Goal: Task Accomplishment & Management: Complete application form

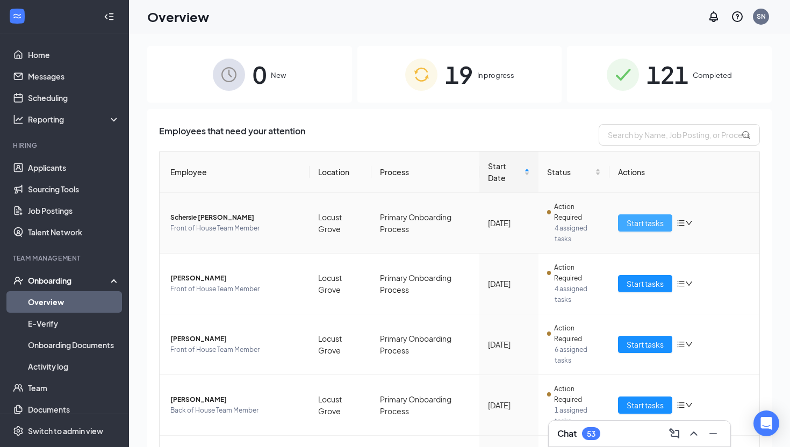
click at [635, 223] on span "Start tasks" at bounding box center [645, 223] width 37 height 12
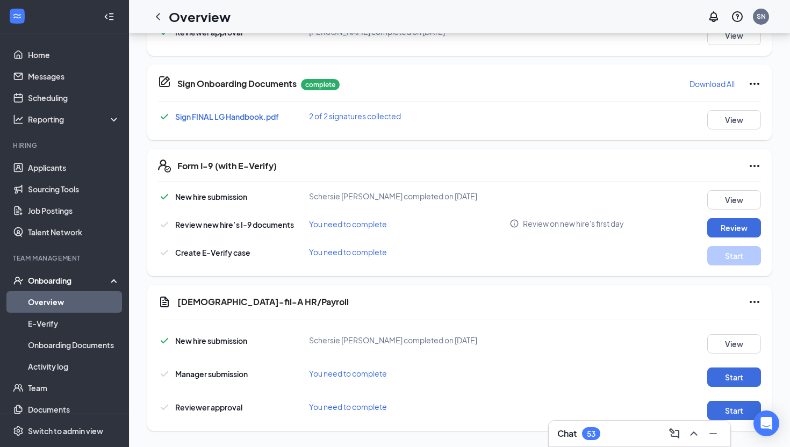
scroll to position [574, 0]
click at [732, 230] on button "Review" at bounding box center [734, 227] width 54 height 19
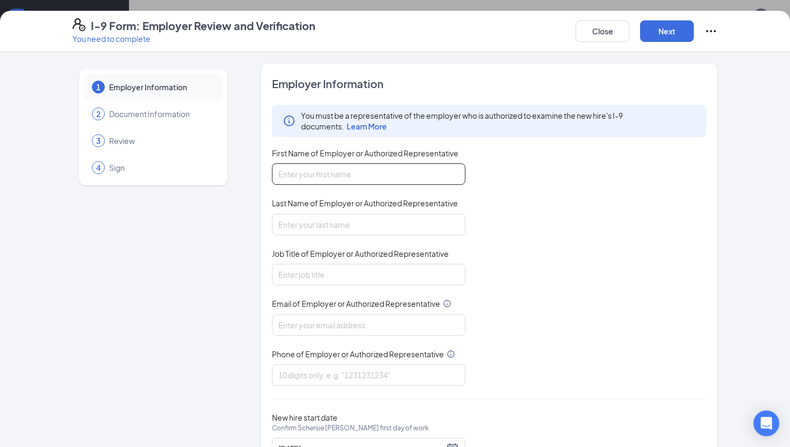
click at [430, 175] on input "First Name of Employer or Authorized Representative" at bounding box center [369, 174] width 194 height 22
type input "[GEOGRAPHIC_DATA]"
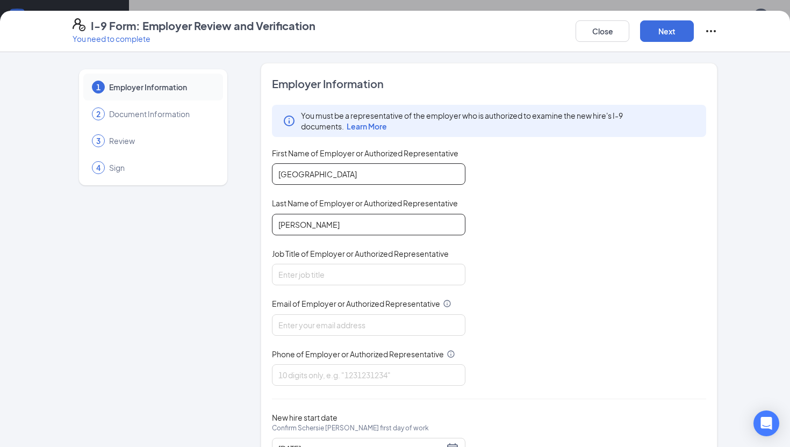
type input "[PERSON_NAME]"
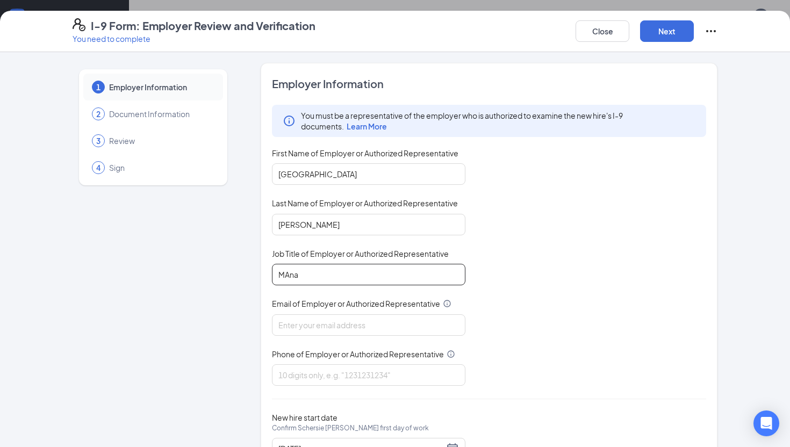
type input "Manager"
click at [342, 324] on input "Email of Employer or Authorized Representative" at bounding box center [369, 325] width 194 height 22
type input "[EMAIL_ADDRESS][DOMAIN_NAME]"
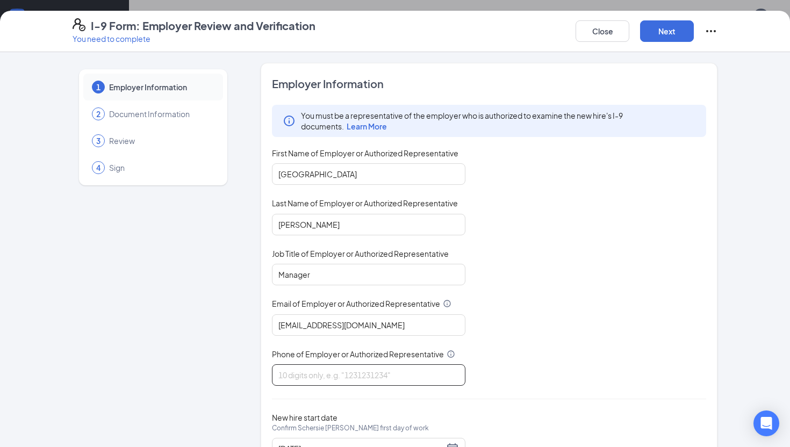
click at [332, 373] on input "Phone of Employer or Authorized Representative" at bounding box center [369, 375] width 194 height 22
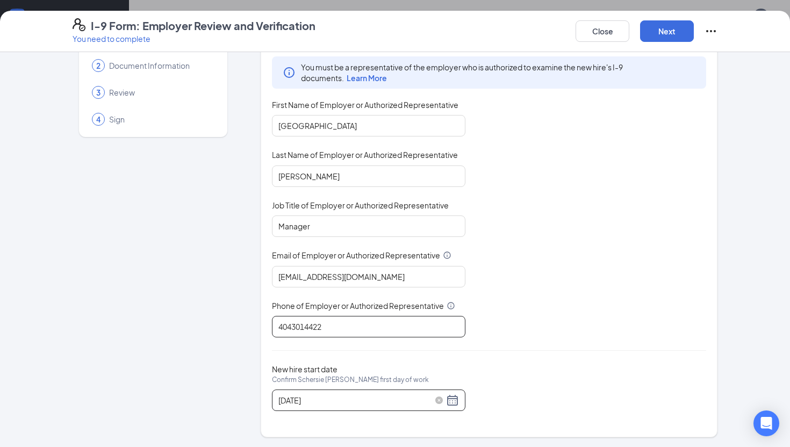
type input "4043014422"
click at [450, 401] on div "[DATE]" at bounding box center [368, 400] width 181 height 13
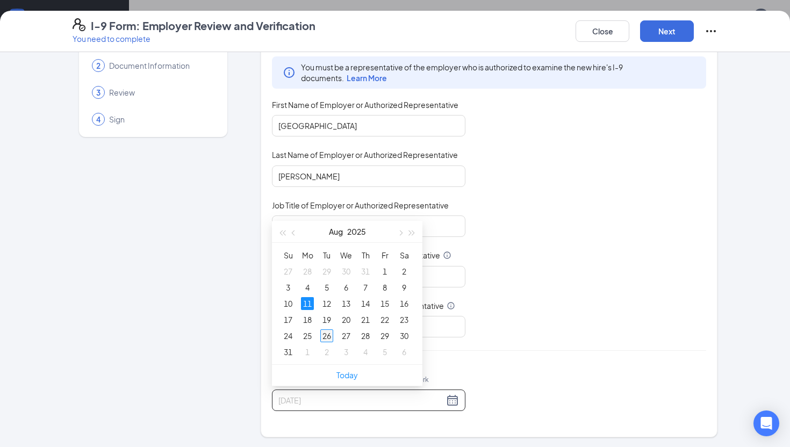
type input "[DATE]"
click at [324, 338] on div "26" at bounding box center [326, 336] width 13 height 13
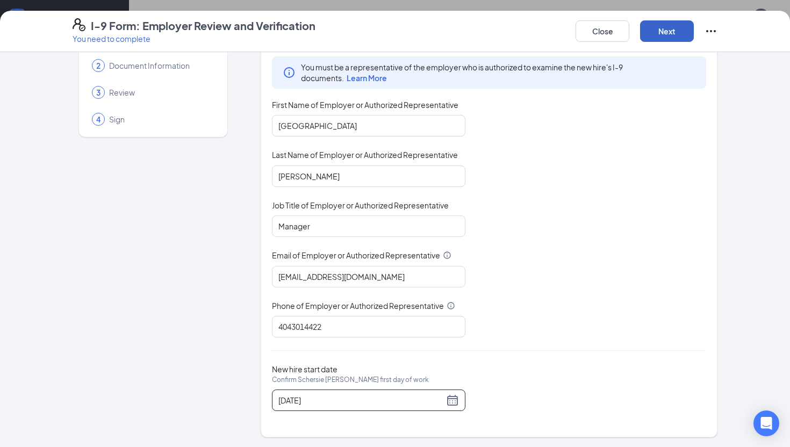
click at [666, 28] on button "Next" at bounding box center [667, 31] width 54 height 22
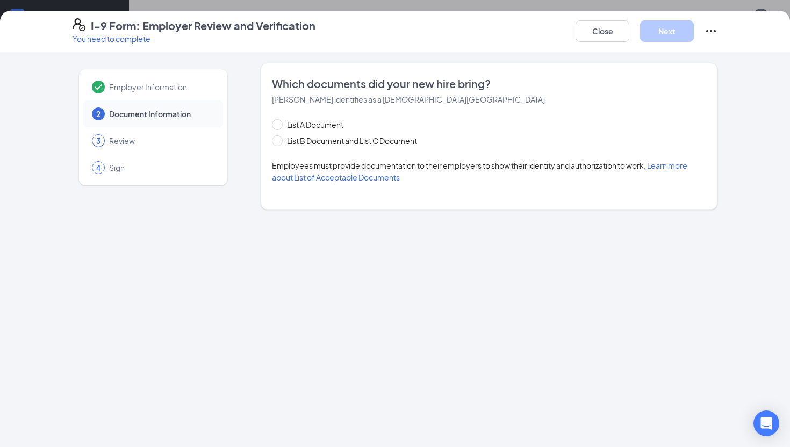
scroll to position [0, 0]
click at [390, 145] on span "List B Document and List C Document" at bounding box center [352, 141] width 139 height 12
click at [280, 143] on input "List B Document and List C Document" at bounding box center [276, 139] width 8 height 8
radio input "true"
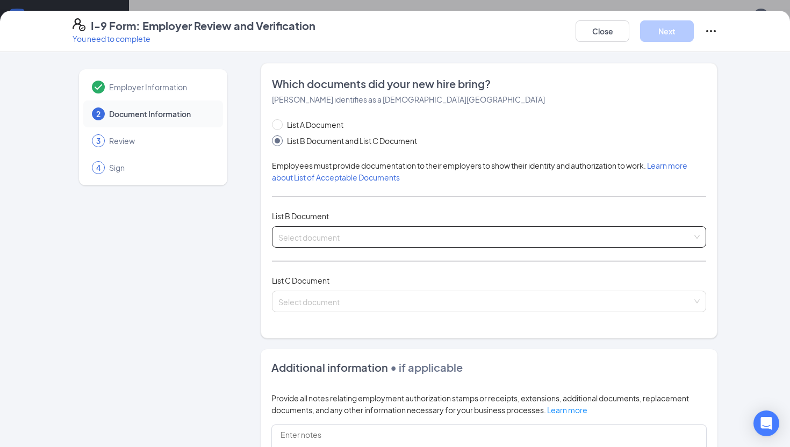
click at [320, 238] on input "search" at bounding box center [485, 235] width 414 height 16
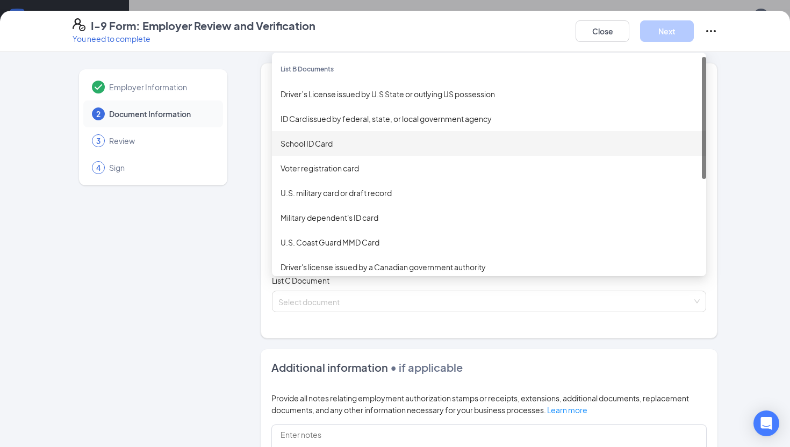
click at [321, 151] on div "School ID Card" at bounding box center [489, 143] width 434 height 25
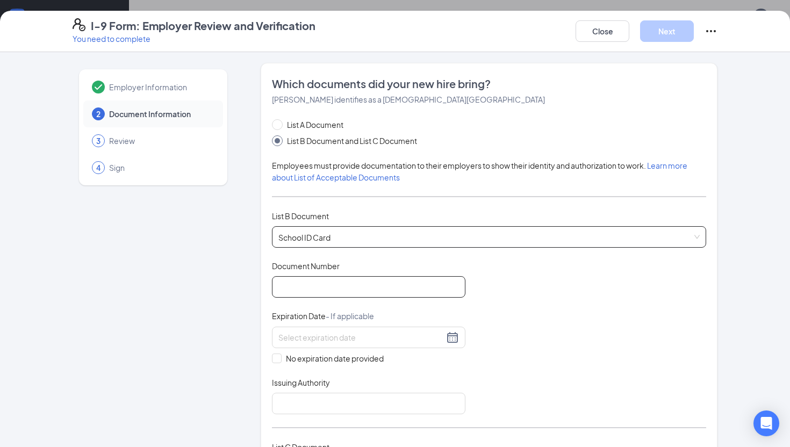
click at [331, 286] on input "Document Number" at bounding box center [369, 287] width 194 height 22
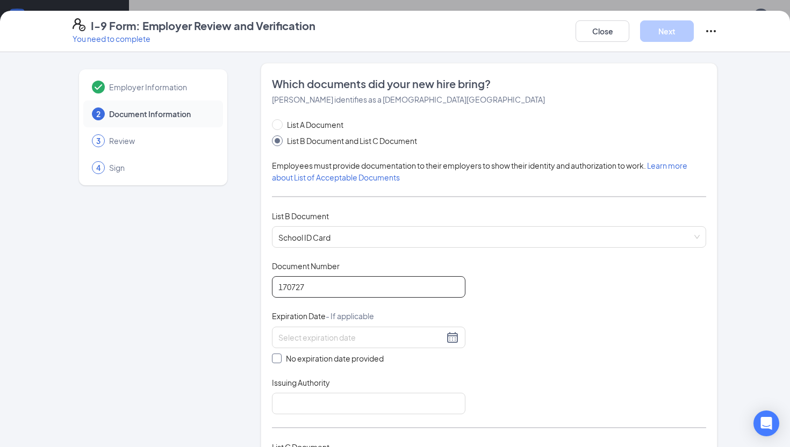
type input "170727"
click at [277, 359] on input "No expiration date provided" at bounding box center [276, 358] width 8 height 8
checkbox input "true"
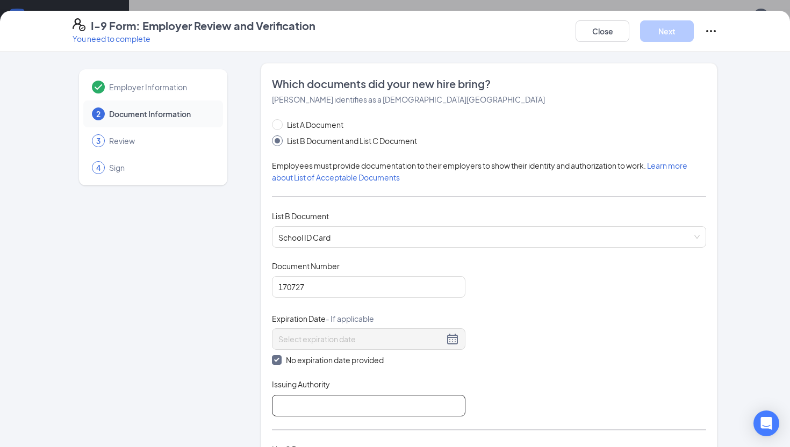
click at [359, 403] on input "Issuing Authority" at bounding box center [369, 406] width 194 height 22
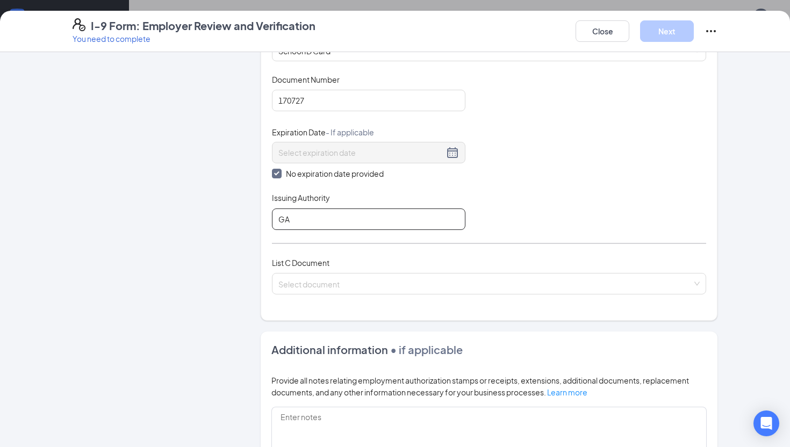
scroll to position [216, 0]
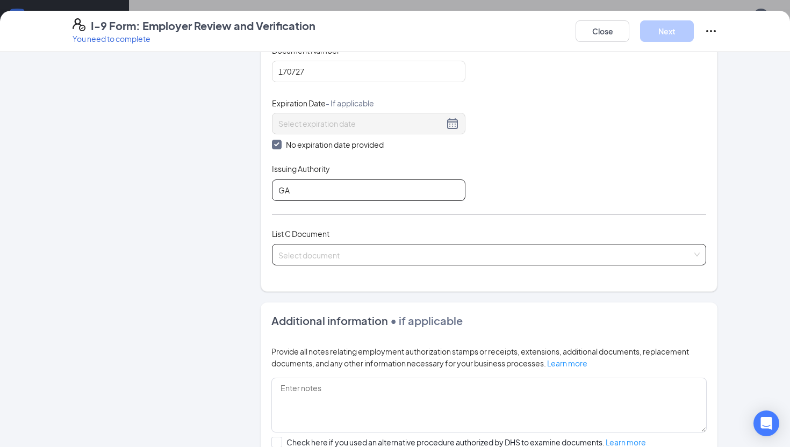
type input "GA"
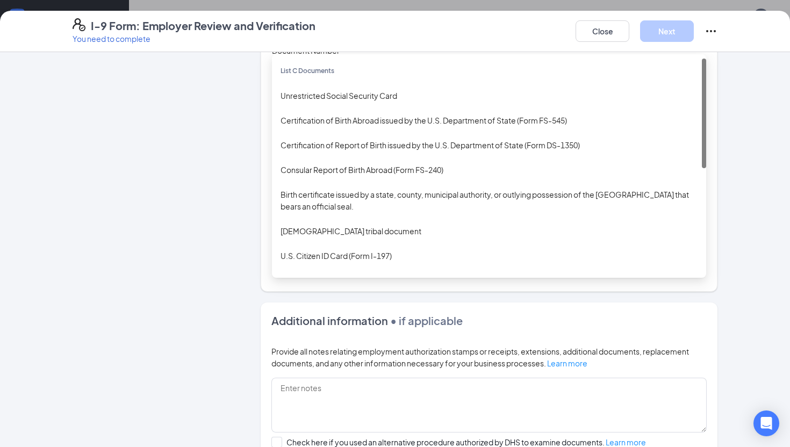
click at [407, 256] on input "search" at bounding box center [485, 253] width 414 height 16
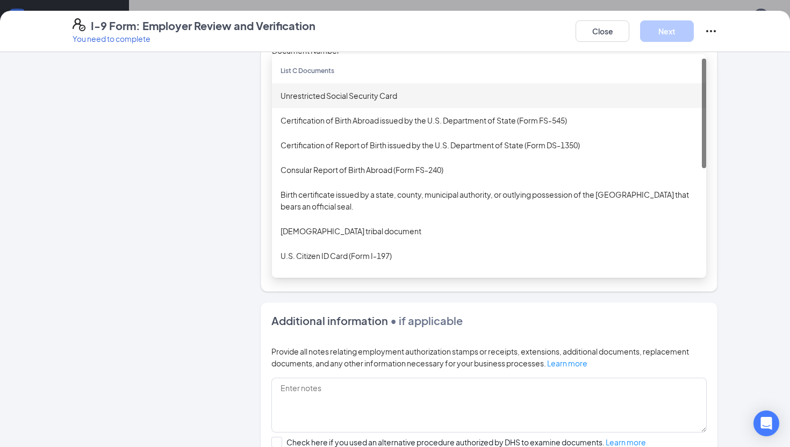
click at [357, 96] on div "Unrestricted Social Security Card" at bounding box center [489, 96] width 417 height 12
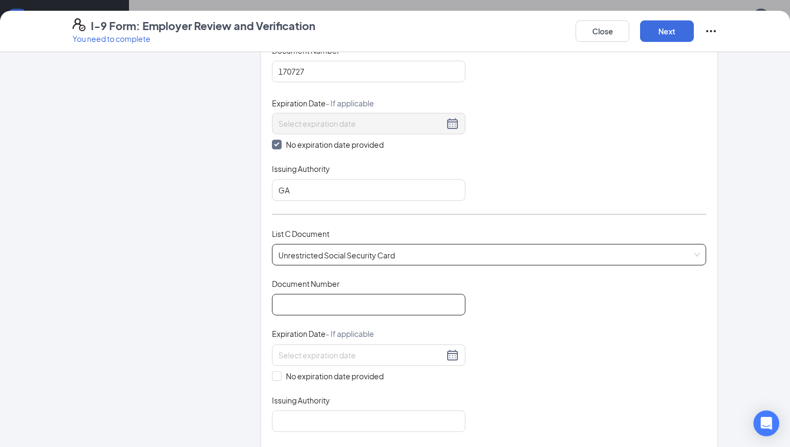
click at [331, 302] on input "Document Number" at bounding box center [369, 305] width 194 height 22
type input "675158537"
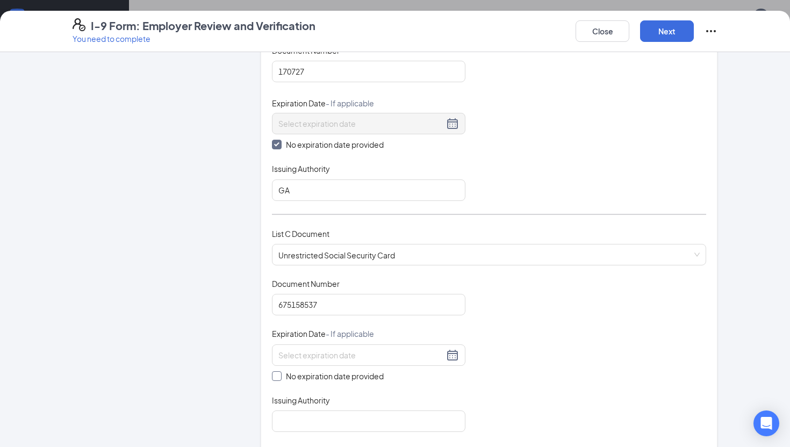
click at [277, 376] on input "No expiration date provided" at bounding box center [276, 375] width 8 height 8
checkbox input "true"
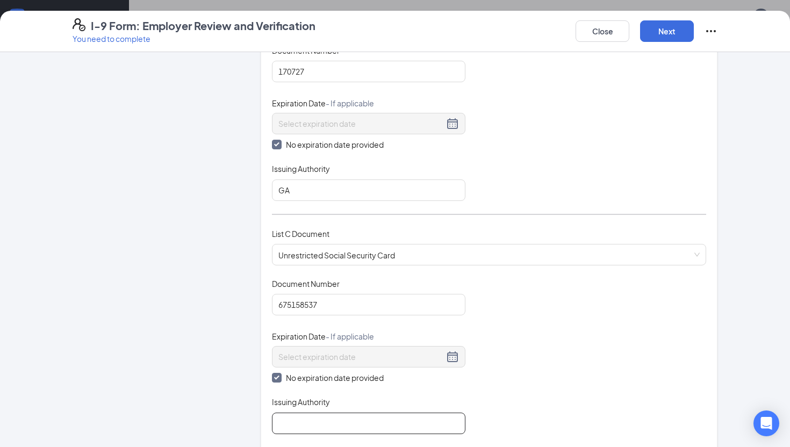
click at [300, 430] on input "Issuing Authority" at bounding box center [369, 424] width 194 height 22
type input "[GEOGRAPHIC_DATA]"
click at [567, 407] on div "Document Title Unrestricted Social Security Card Document Number 675158537 Expi…" at bounding box center [489, 356] width 434 height 156
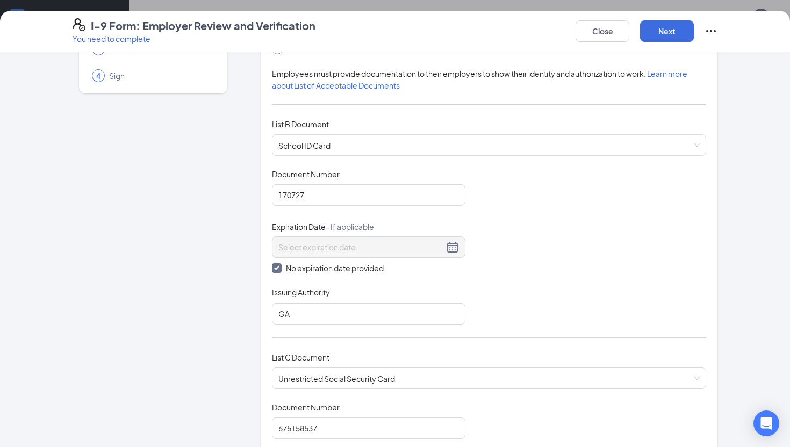
scroll to position [0, 0]
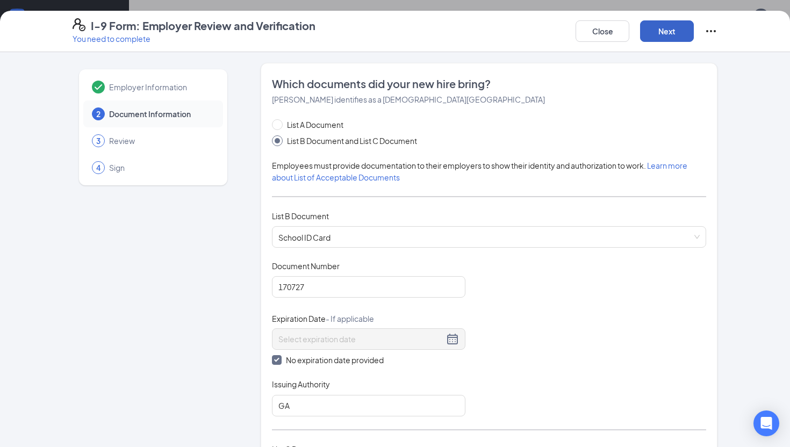
click at [669, 27] on button "Next" at bounding box center [667, 31] width 54 height 22
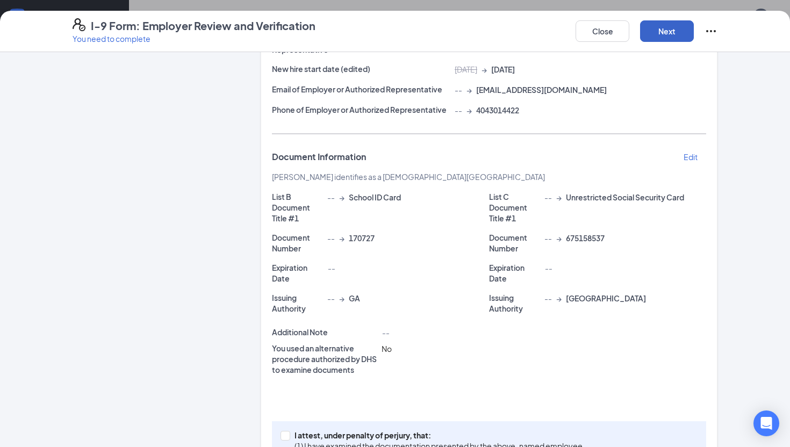
scroll to position [202, 0]
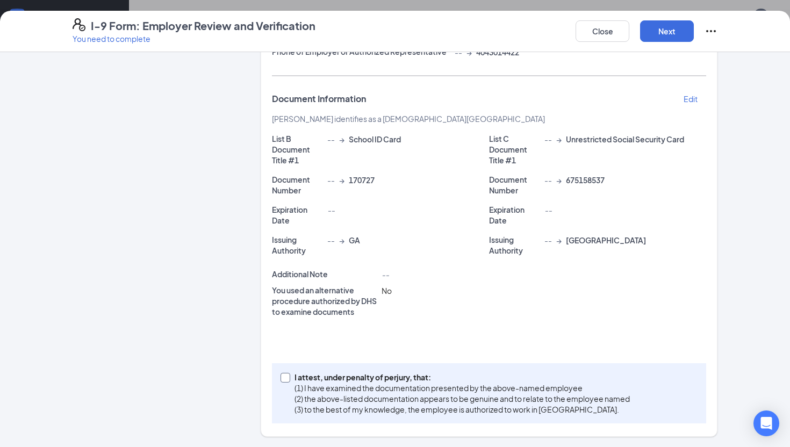
click at [282, 378] on input "I attest, under penalty of [PERSON_NAME], that: (1) I have examined the documen…" at bounding box center [285, 377] width 8 height 8
checkbox input "true"
click at [666, 31] on button "Next" at bounding box center [667, 31] width 54 height 22
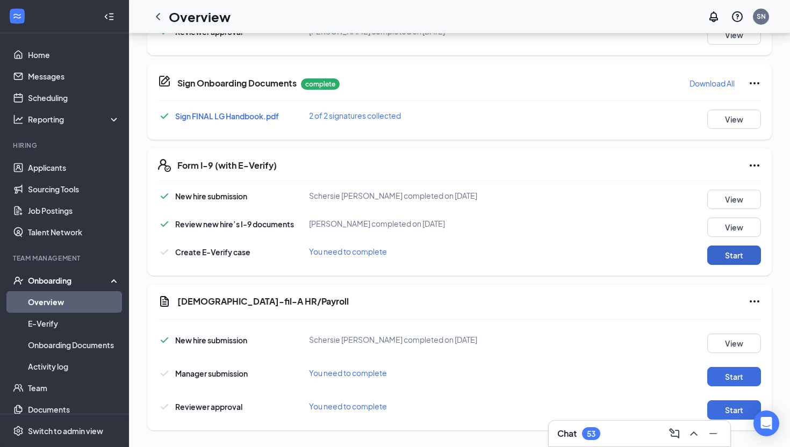
click at [722, 259] on button "Start" at bounding box center [734, 255] width 54 height 19
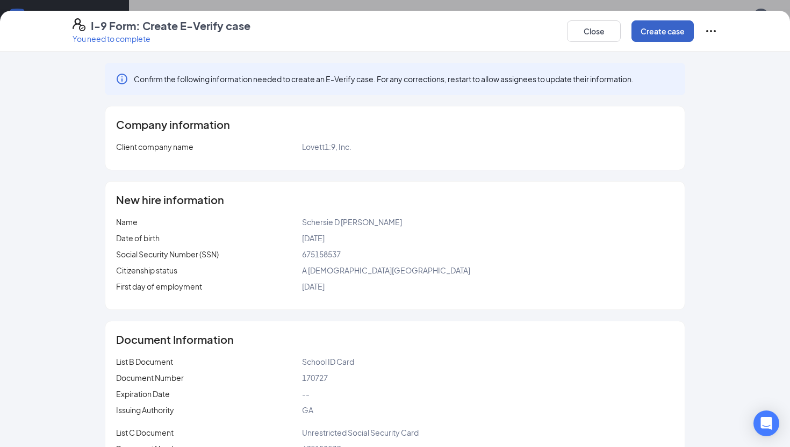
click at [671, 35] on button "Create case" at bounding box center [663, 31] width 62 height 22
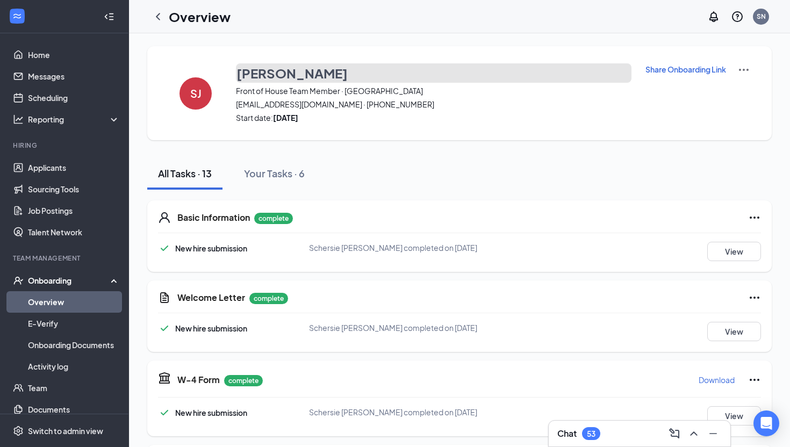
click at [303, 73] on h3 "[PERSON_NAME]" at bounding box center [292, 73] width 111 height 18
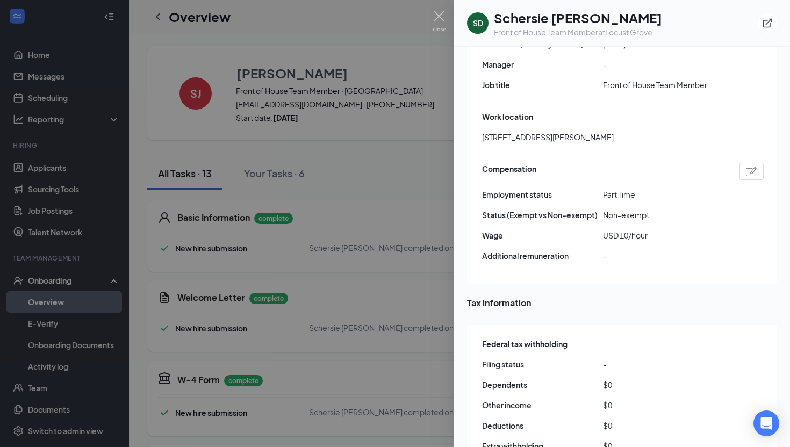
scroll to position [752, 0]
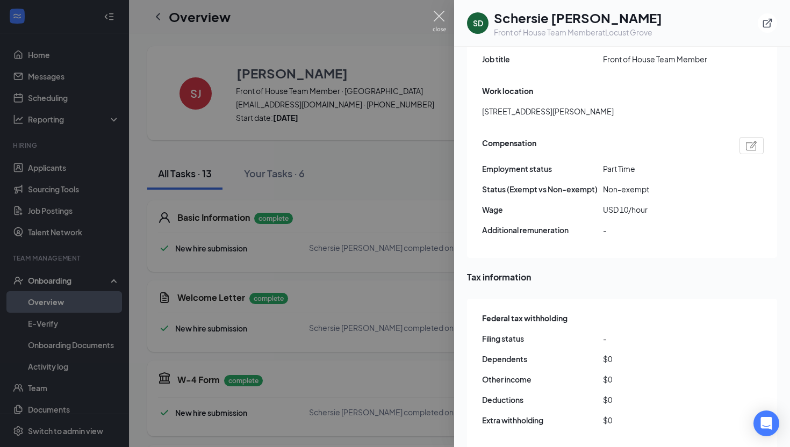
click at [438, 19] on img at bounding box center [439, 21] width 13 height 21
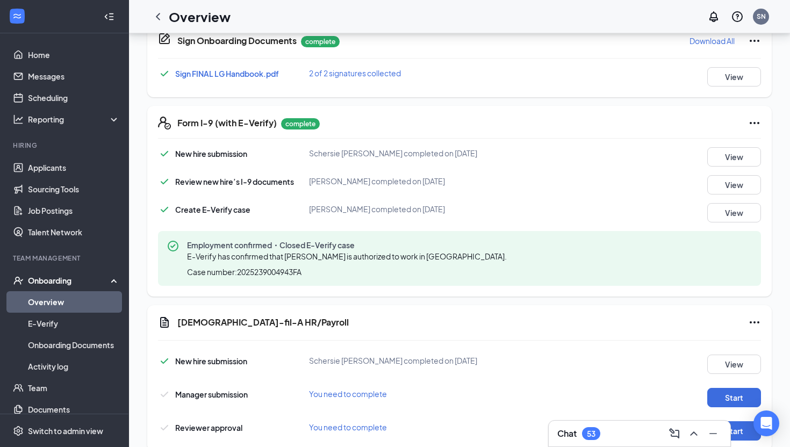
scroll to position [642, 0]
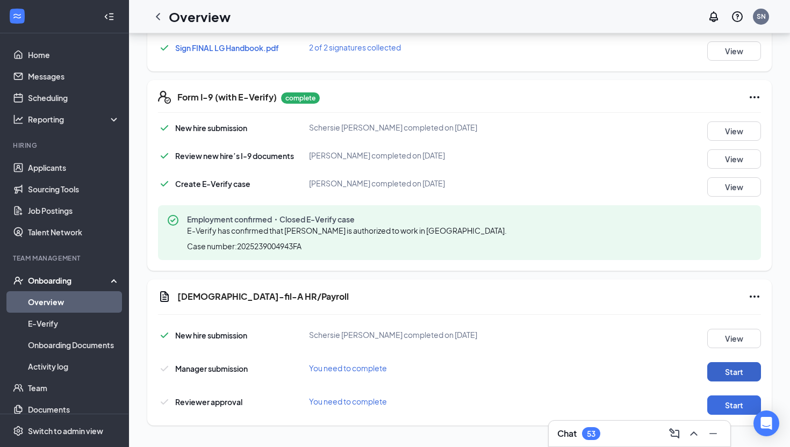
click at [737, 376] on button "Start" at bounding box center [734, 371] width 54 height 19
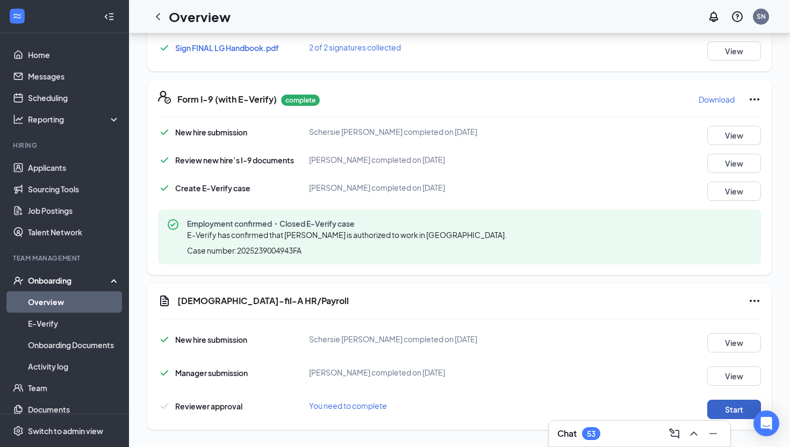
click at [734, 411] on button "Start" at bounding box center [734, 409] width 54 height 19
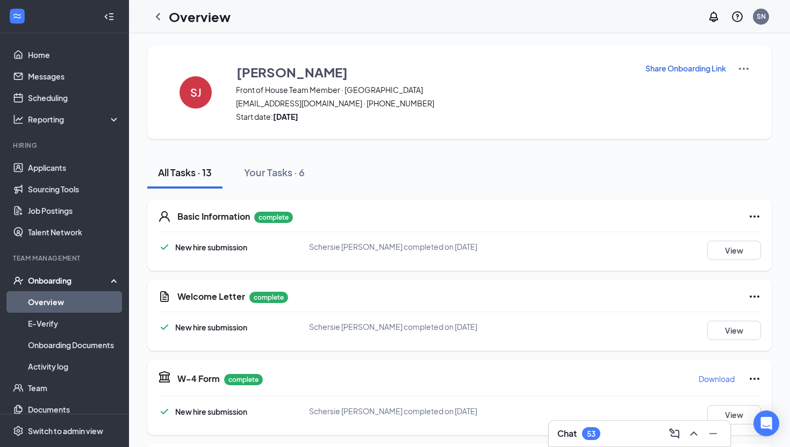
scroll to position [0, 0]
click at [51, 299] on link "Overview" at bounding box center [74, 302] width 92 height 22
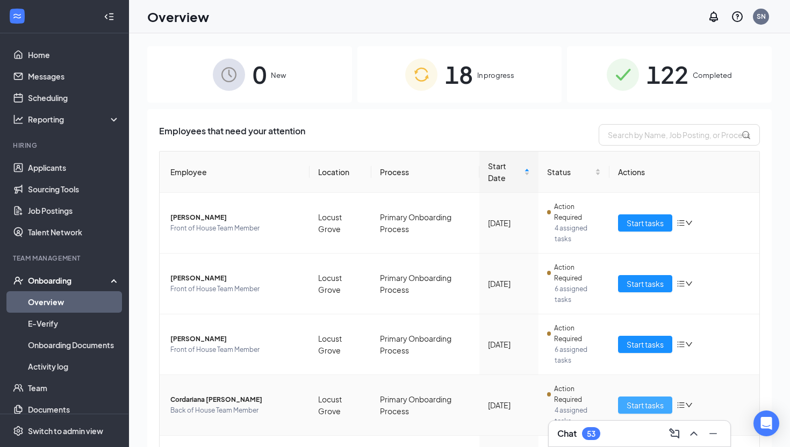
click at [643, 402] on span "Start tasks" at bounding box center [645, 405] width 37 height 12
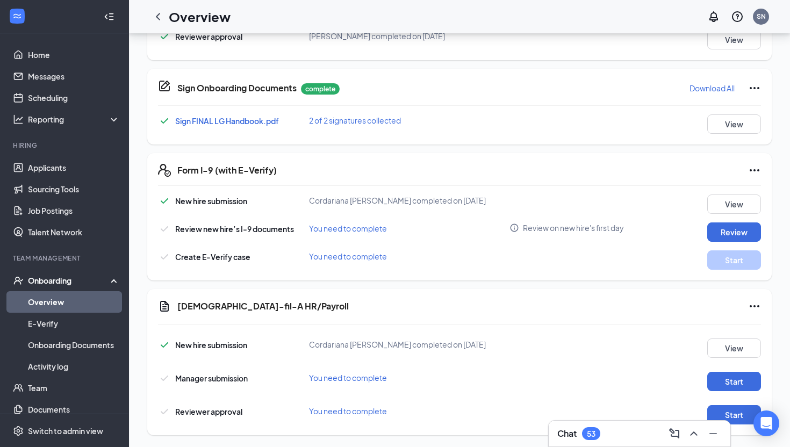
scroll to position [578, 0]
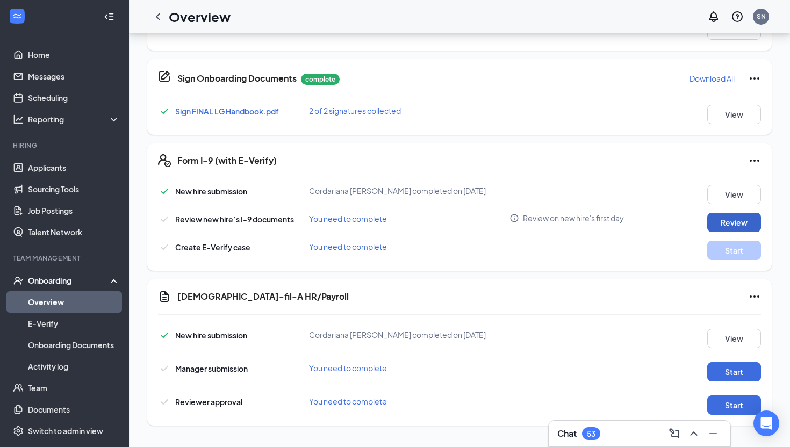
click at [723, 223] on button "Review" at bounding box center [734, 222] width 54 height 19
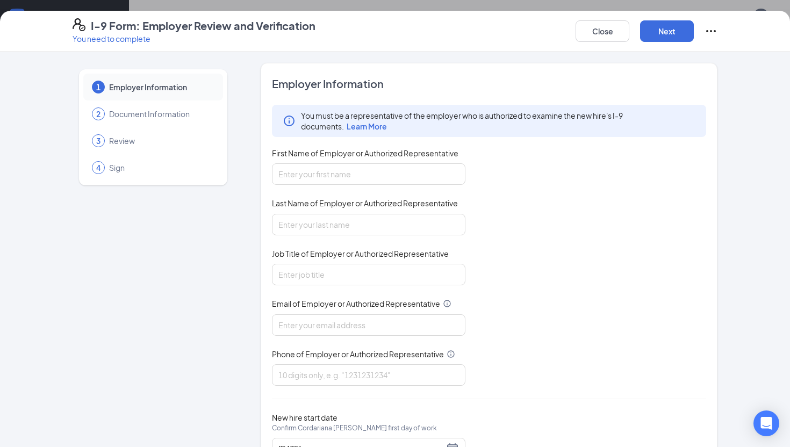
click at [390, 162] on div "First Name of Employer or Authorized Representative" at bounding box center [369, 156] width 194 height 16
click at [375, 179] on input "First Name of Employer or Authorized Representative" at bounding box center [369, 174] width 194 height 22
type input "[GEOGRAPHIC_DATA]"
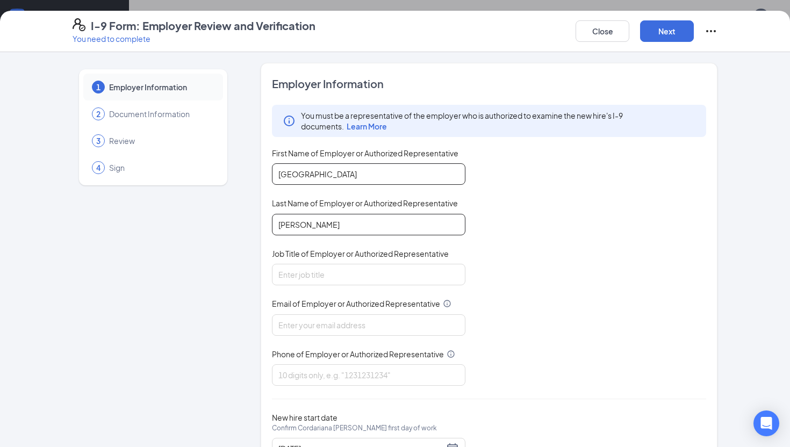
type input "[PERSON_NAME]"
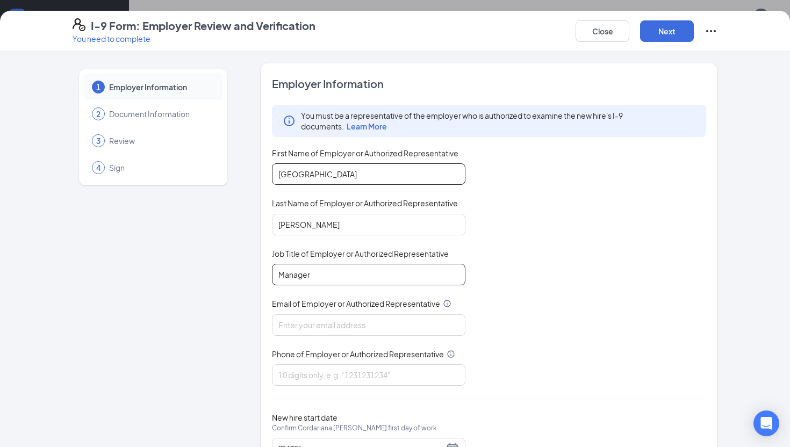
type input "Manager"
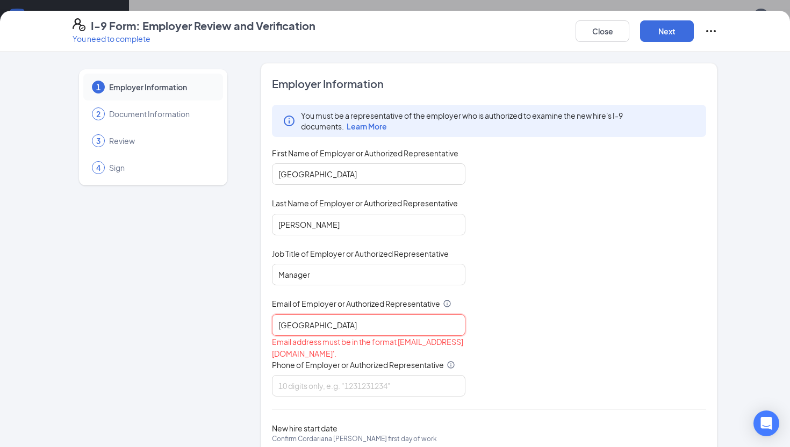
type input "[EMAIL_ADDRESS][DOMAIN_NAME]"
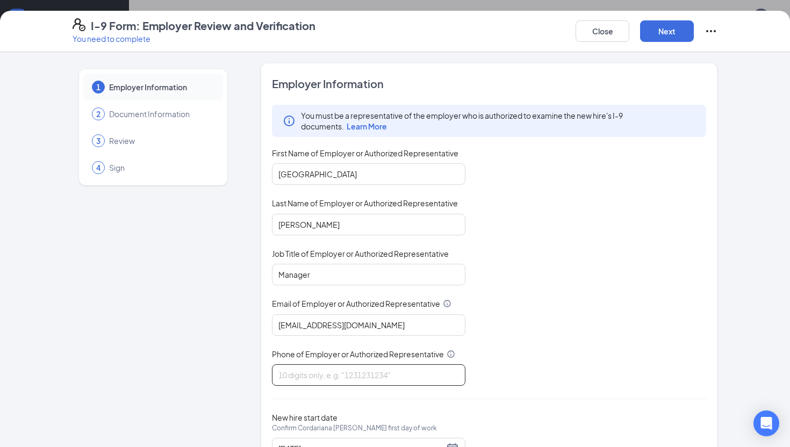
click at [351, 369] on input "Phone of Employer or Authorized Representative" at bounding box center [369, 375] width 194 height 22
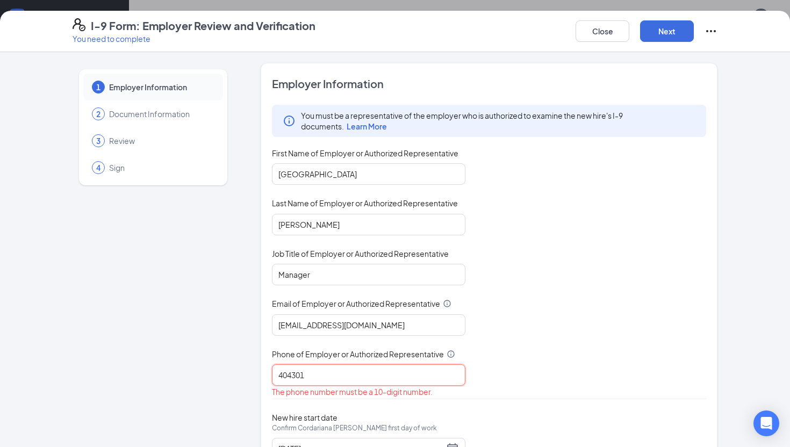
type input "4043014422"
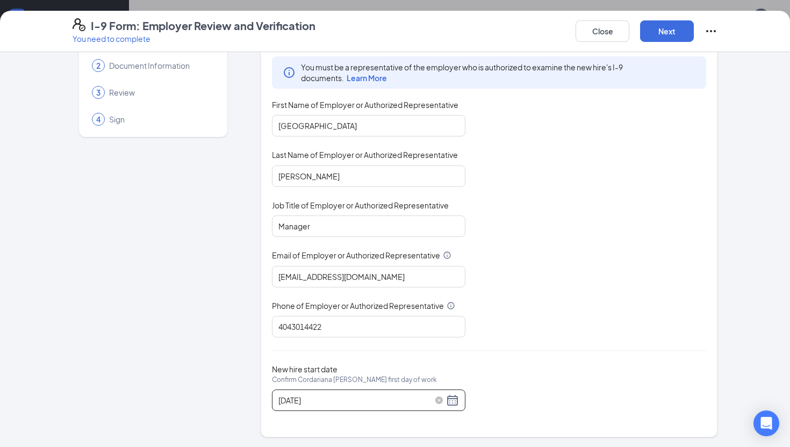
click at [453, 404] on div "[DATE]" at bounding box center [368, 400] width 181 height 13
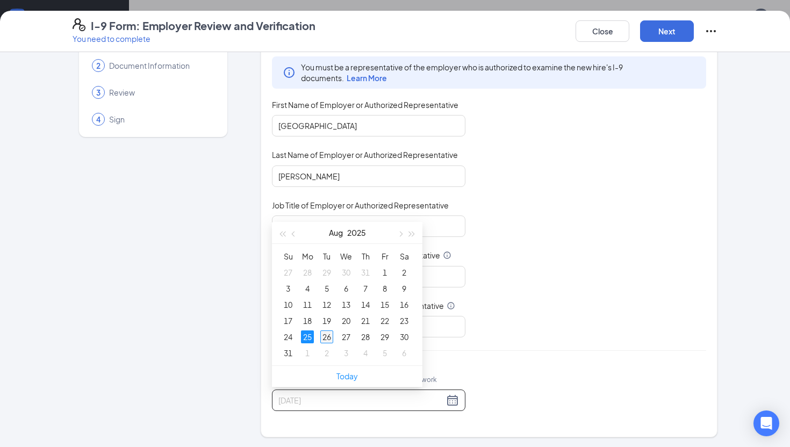
type input "[DATE]"
click at [328, 339] on div "26" at bounding box center [326, 337] width 13 height 13
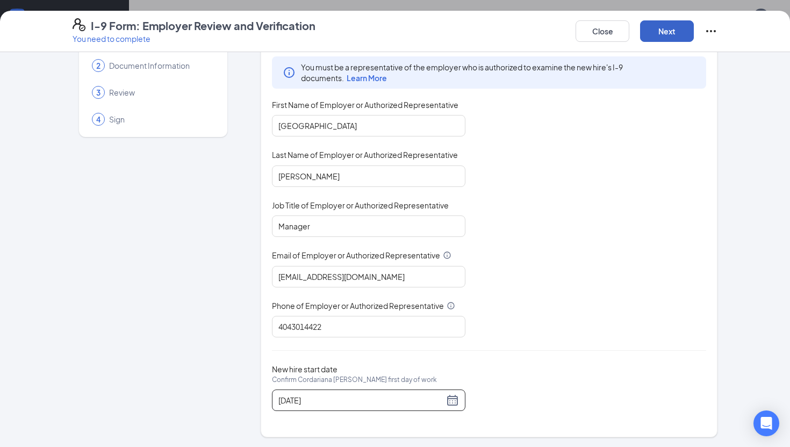
click at [659, 33] on button "Next" at bounding box center [667, 31] width 54 height 22
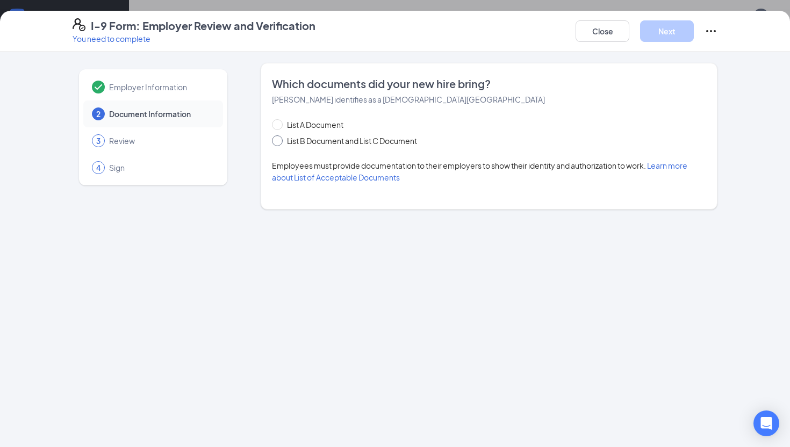
click at [384, 142] on span "List B Document and List C Document" at bounding box center [352, 141] width 139 height 12
click at [280, 142] on input "List B Document and List C Document" at bounding box center [276, 139] width 8 height 8
radio input "true"
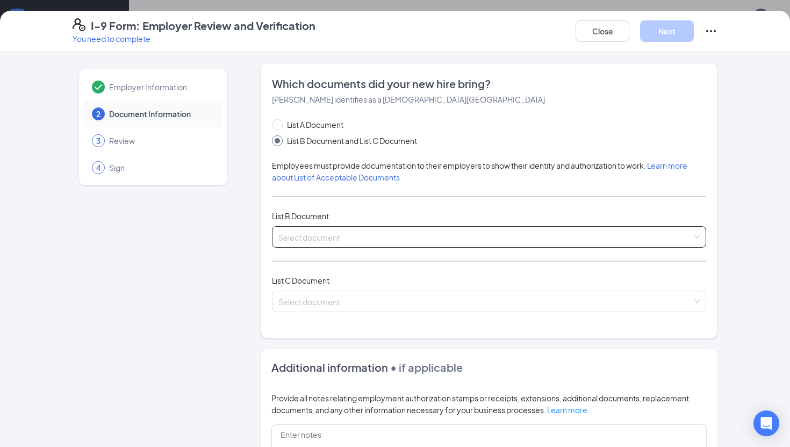
click at [372, 237] on input "search" at bounding box center [485, 235] width 414 height 16
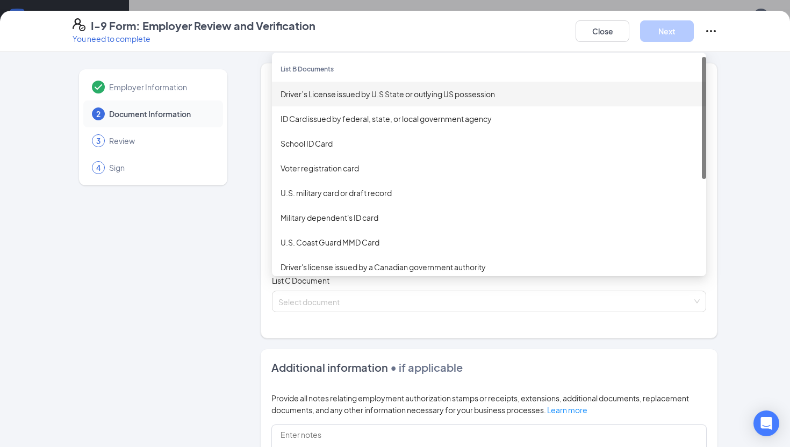
click at [367, 97] on div "Driver’s License issued by U.S State or outlying US possession" at bounding box center [489, 94] width 417 height 12
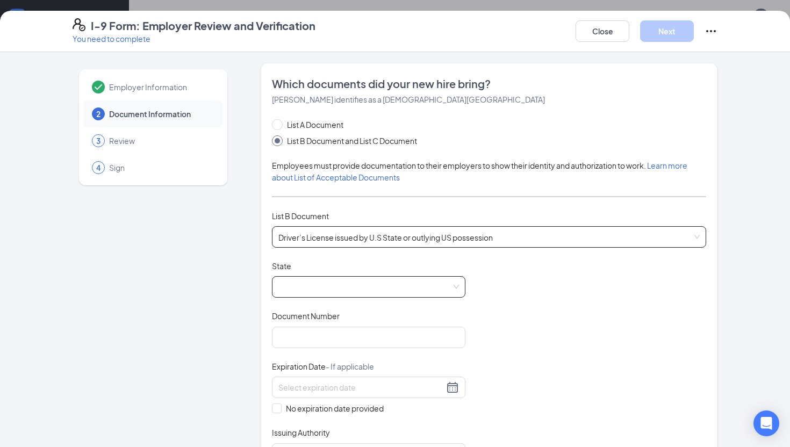
click at [336, 290] on span at bounding box center [368, 287] width 181 height 20
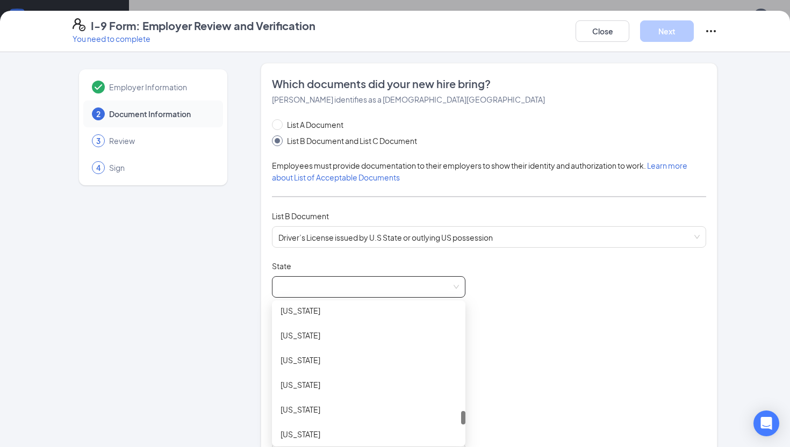
scroll to position [1069, 0]
click at [333, 332] on div "[US_STATE]" at bounding box center [369, 336] width 176 height 12
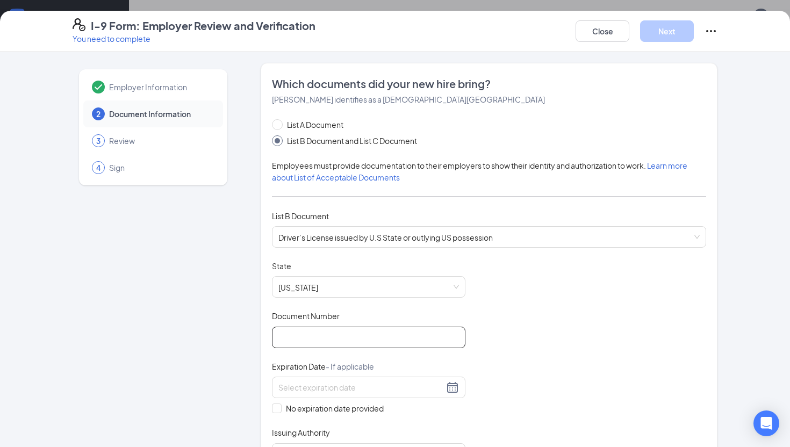
click at [333, 332] on input "Document Number" at bounding box center [369, 338] width 194 height 22
type input "106532002"
click at [296, 393] on div at bounding box center [369, 388] width 194 height 22
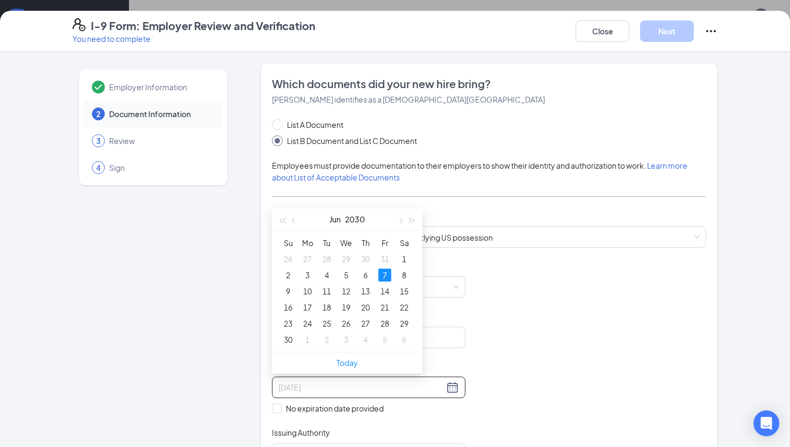
click at [385, 275] on div "7" at bounding box center [384, 275] width 13 height 13
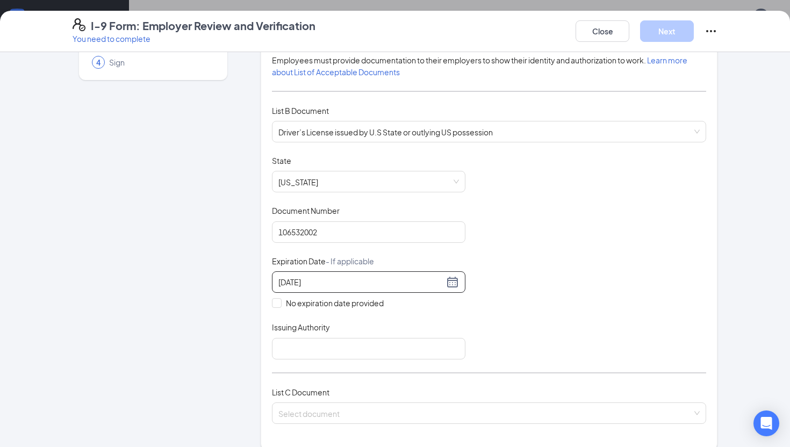
scroll to position [112, 0]
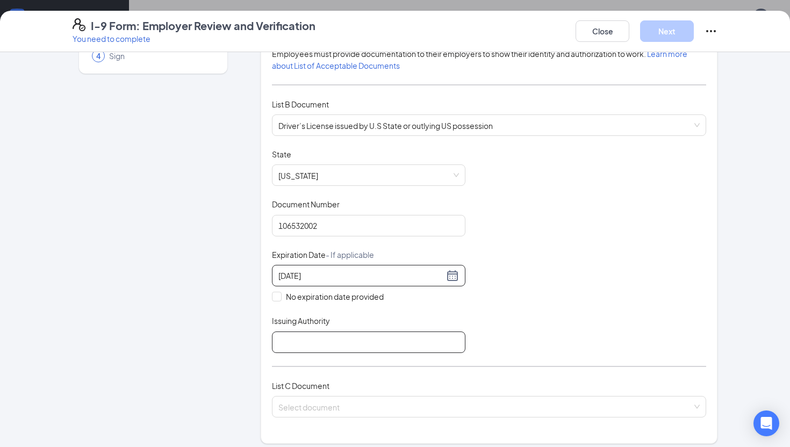
type input "[DATE]"
click at [369, 338] on input "Issuing Authority" at bounding box center [369, 343] width 194 height 22
type input "SC"
click at [355, 410] on input "search" at bounding box center [485, 405] width 414 height 16
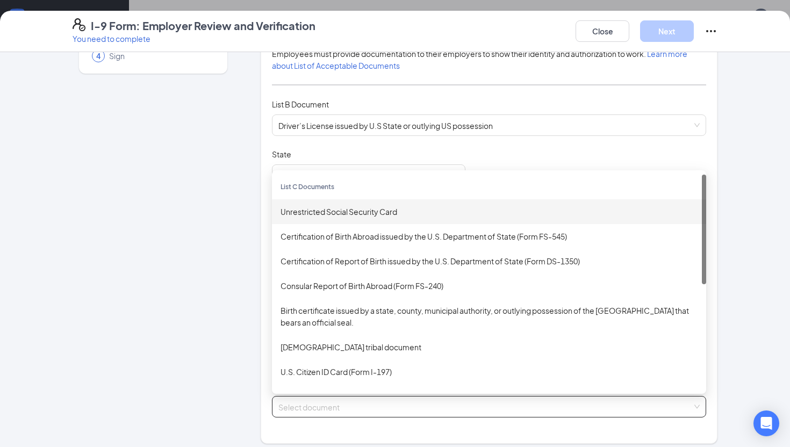
click at [312, 206] on div "Unrestricted Social Security Card" at bounding box center [489, 212] width 417 height 12
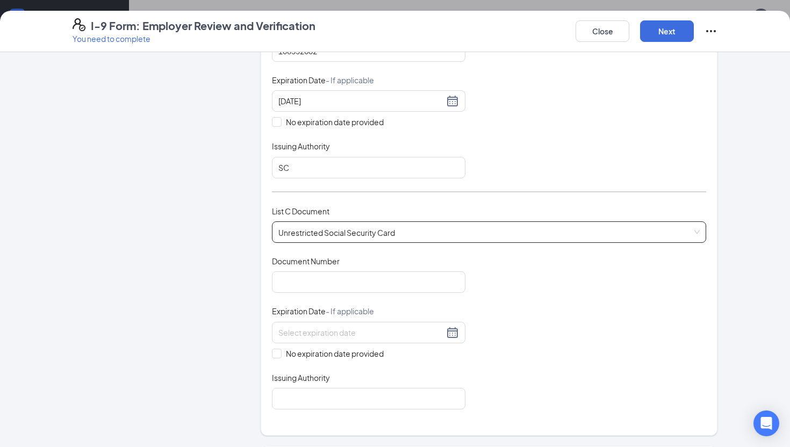
scroll to position [299, 0]
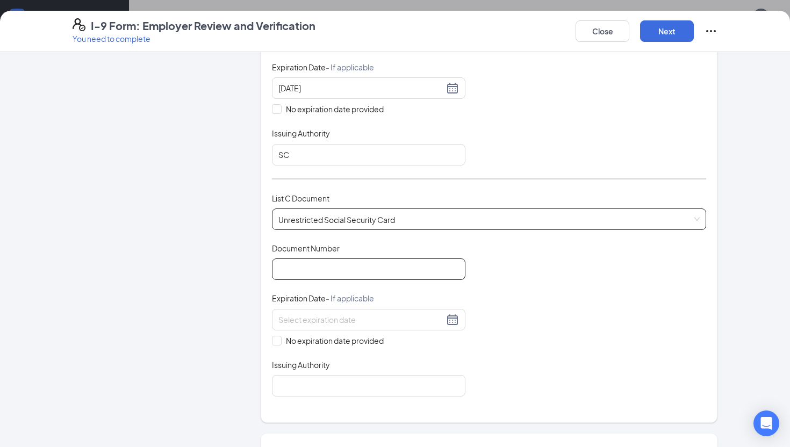
click at [286, 264] on input "Document Number" at bounding box center [369, 270] width 194 height 22
type input "670366077"
click at [274, 342] on span at bounding box center [277, 341] width 10 height 10
click at [274, 342] on input "No expiration date provided" at bounding box center [276, 340] width 8 height 8
checkbox input "true"
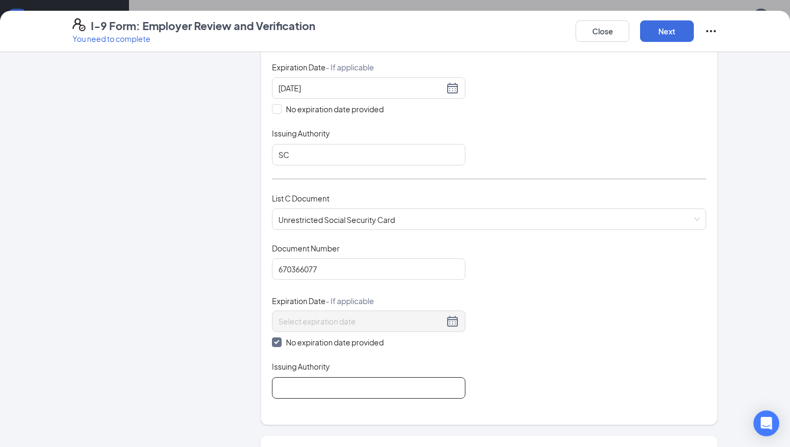
click at [294, 387] on input "Issuing Authority" at bounding box center [369, 388] width 194 height 22
type input "[GEOGRAPHIC_DATA]"
click at [238, 395] on div "Employer Information 2 Document Information 3 Review 4 Sign Which documents did…" at bounding box center [395, 230] width 645 height 935
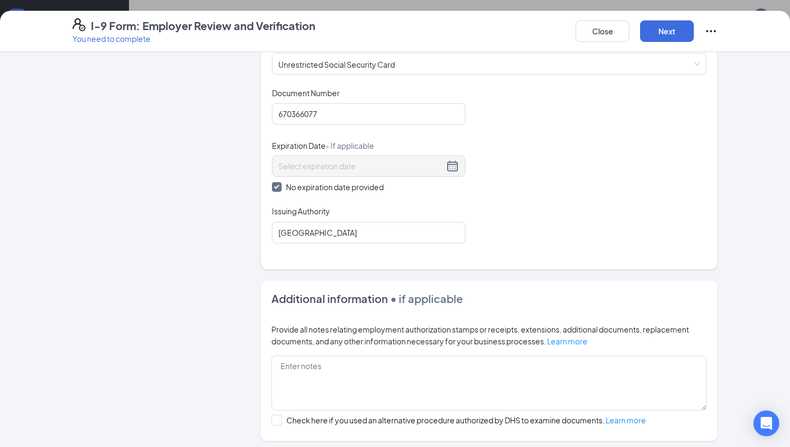
scroll to position [426, 0]
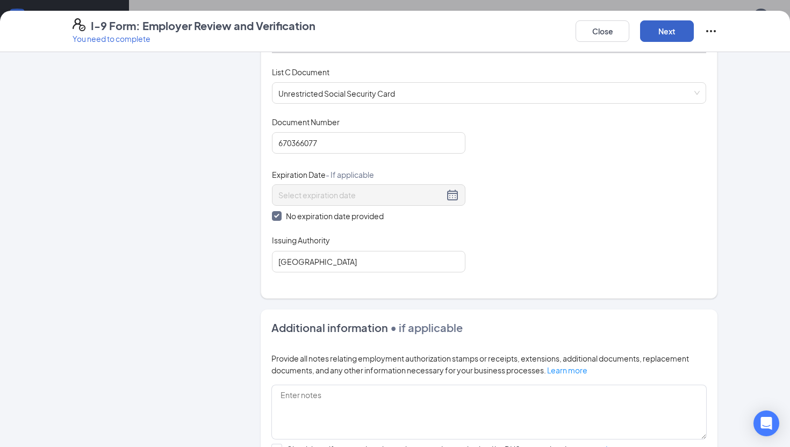
click at [662, 28] on button "Next" at bounding box center [667, 31] width 54 height 22
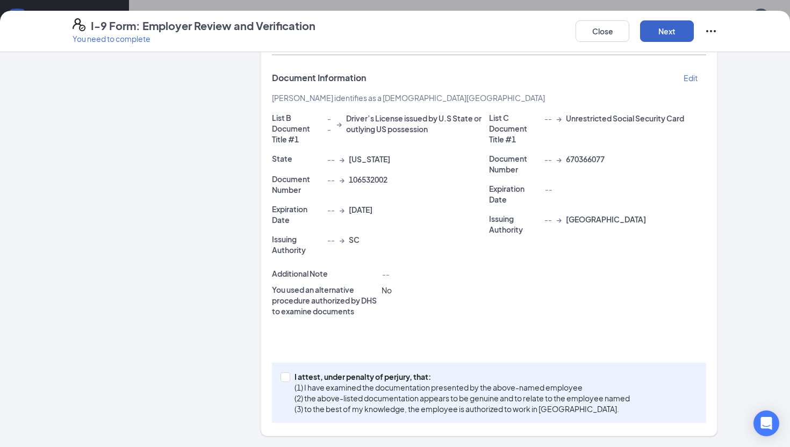
scroll to position [222, 0]
click at [281, 377] on input "I attest, under penalty of [PERSON_NAME], that: (1) I have examined the documen…" at bounding box center [285, 377] width 8 height 8
checkbox input "true"
click at [663, 29] on button "Next" at bounding box center [667, 31] width 54 height 22
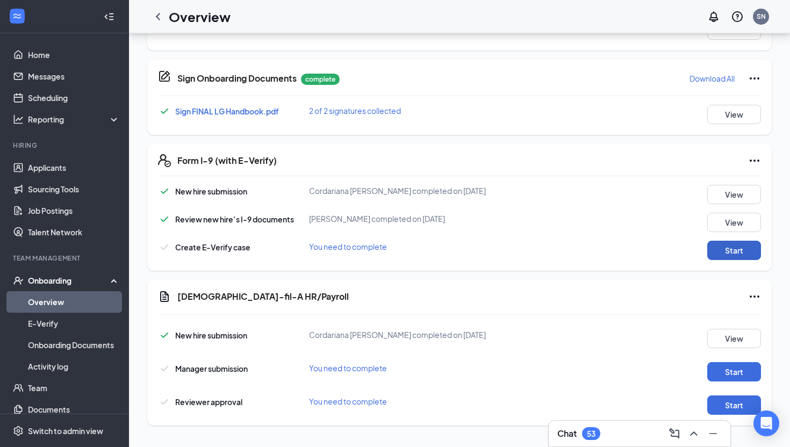
click at [729, 251] on button "Start" at bounding box center [734, 250] width 54 height 19
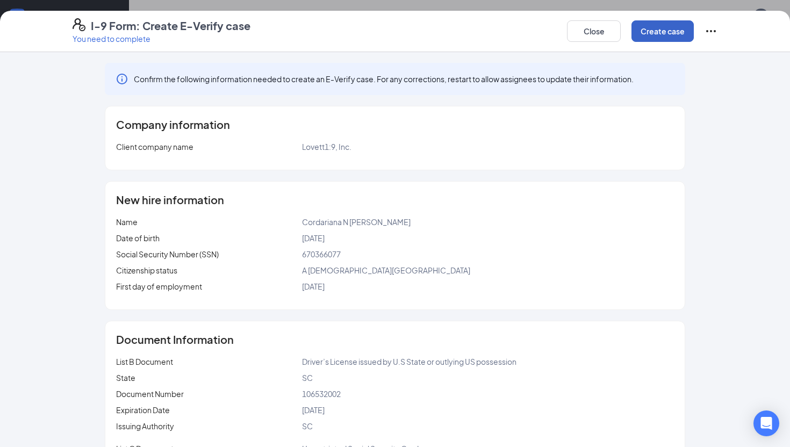
click at [657, 35] on button "Create case" at bounding box center [663, 31] width 62 height 22
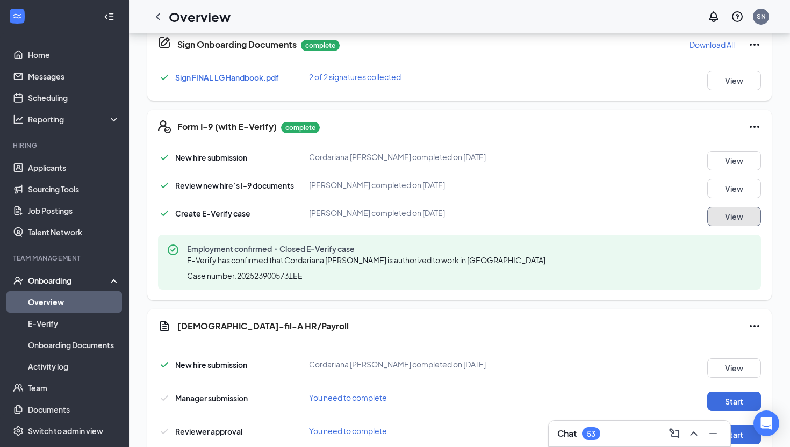
scroll to position [642, 0]
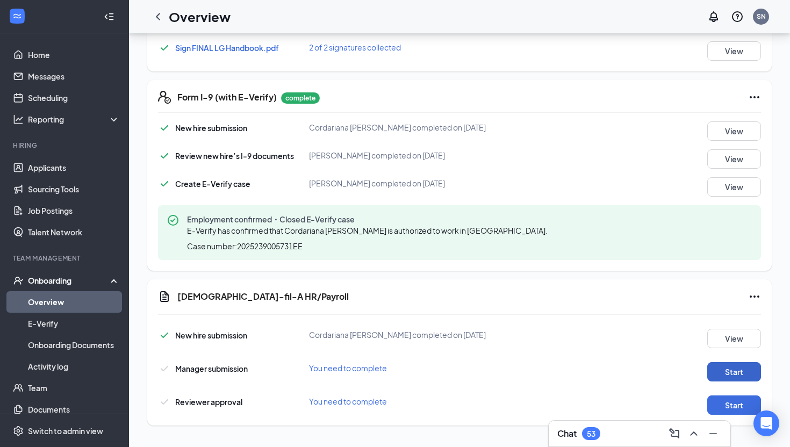
click at [732, 373] on button "Start" at bounding box center [734, 371] width 54 height 19
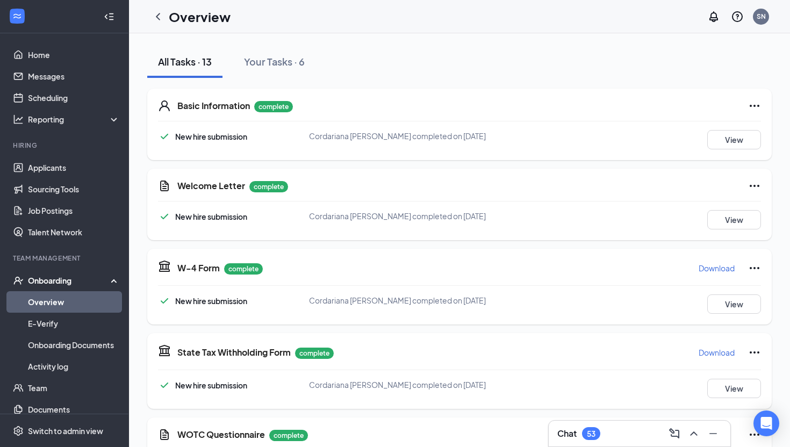
scroll to position [0, 0]
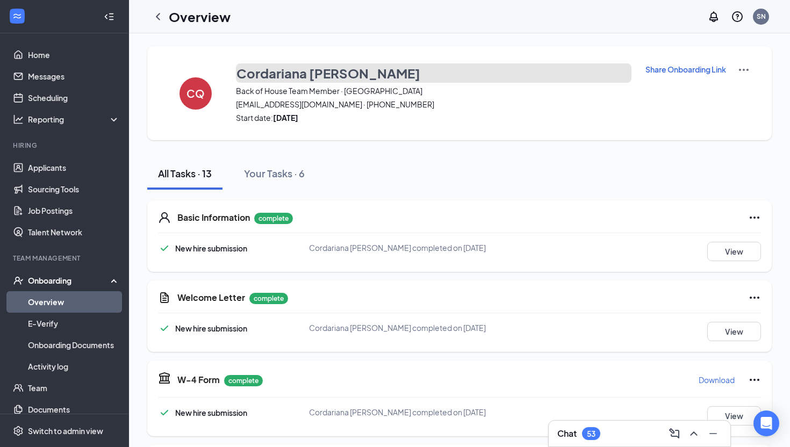
click at [324, 73] on h3 "Cordariana [PERSON_NAME]" at bounding box center [329, 73] width 184 height 18
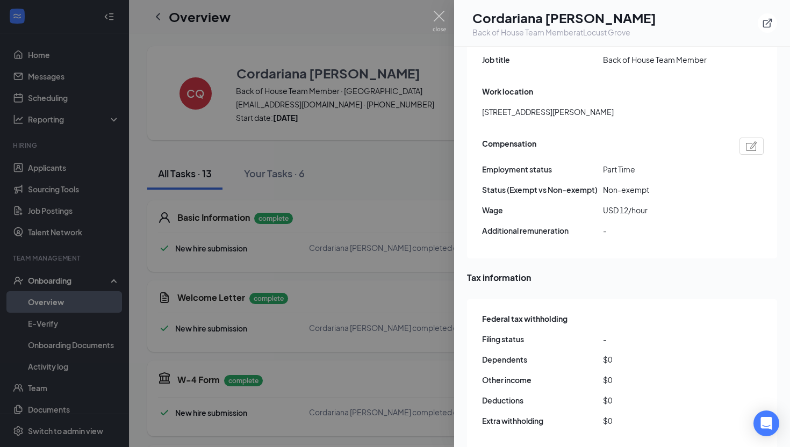
scroll to position [752, 0]
click at [357, 181] on div at bounding box center [395, 223] width 790 height 447
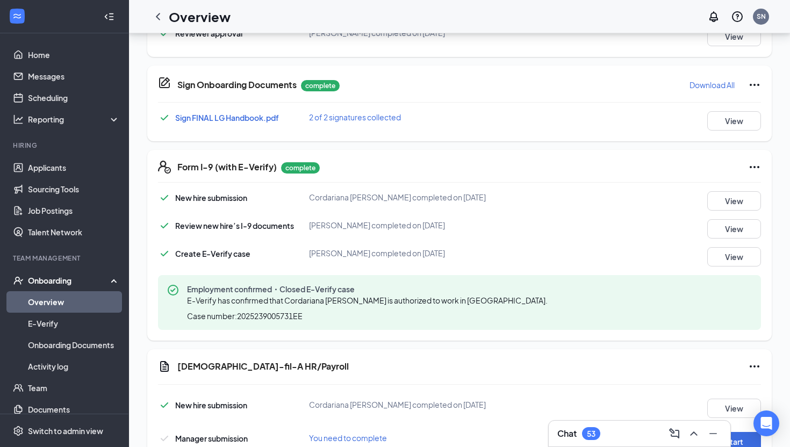
scroll to position [642, 0]
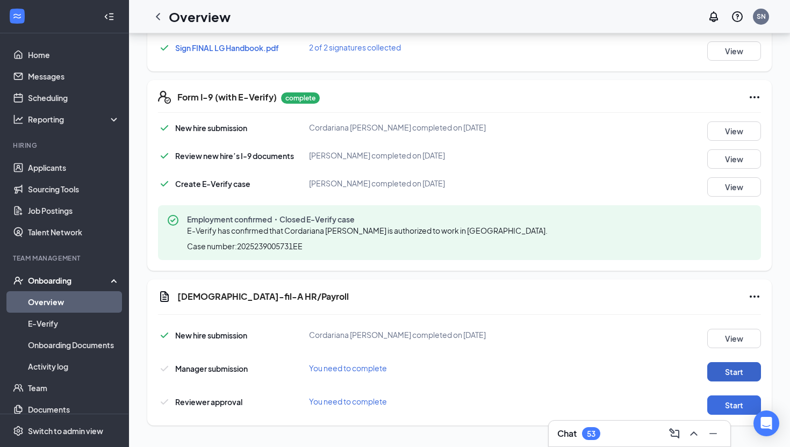
click at [727, 371] on button "Start" at bounding box center [734, 371] width 54 height 19
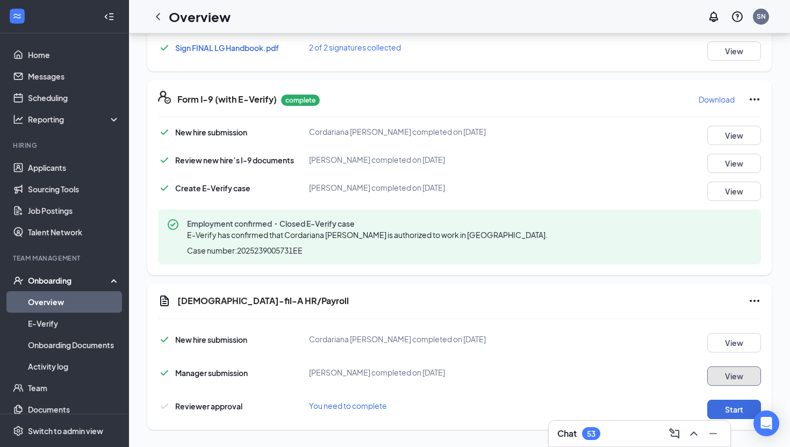
scroll to position [646, 0]
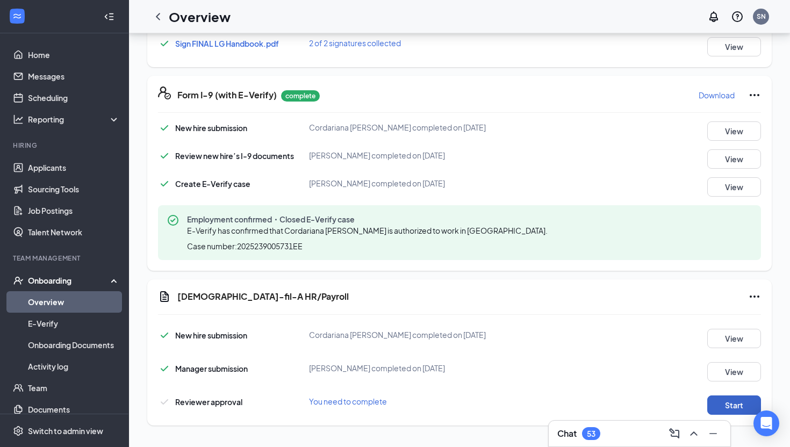
click at [746, 404] on button "Start" at bounding box center [734, 405] width 54 height 19
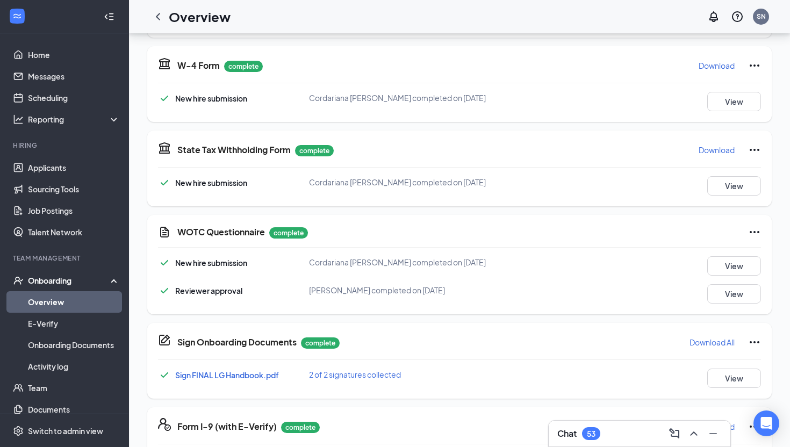
scroll to position [0, 0]
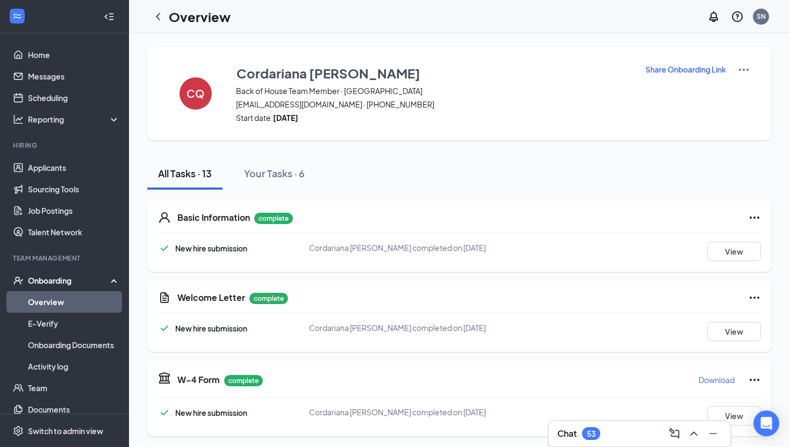
click at [41, 298] on link "Overview" at bounding box center [74, 302] width 92 height 22
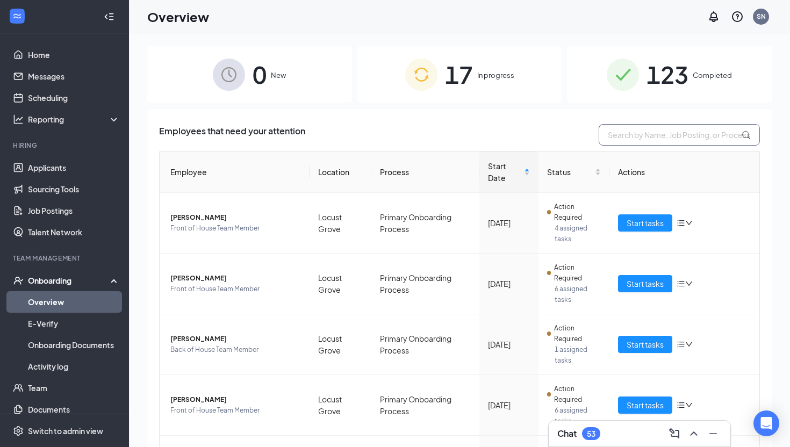
click at [620, 136] on input "text" at bounding box center [679, 135] width 161 height 22
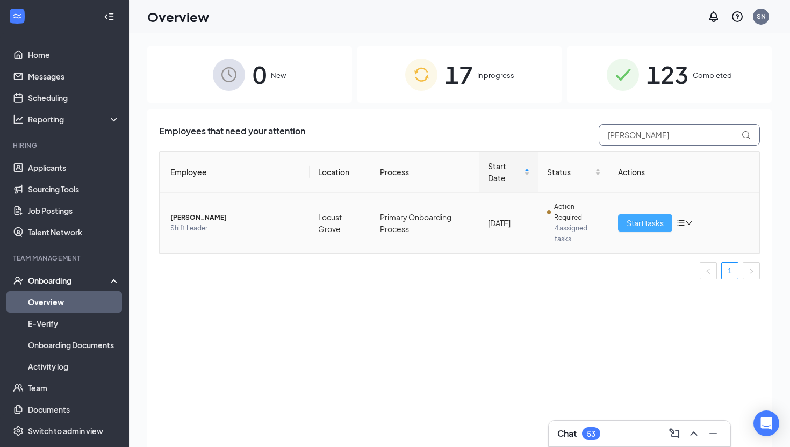
type input "[PERSON_NAME]"
click at [640, 227] on span "Start tasks" at bounding box center [645, 223] width 37 height 12
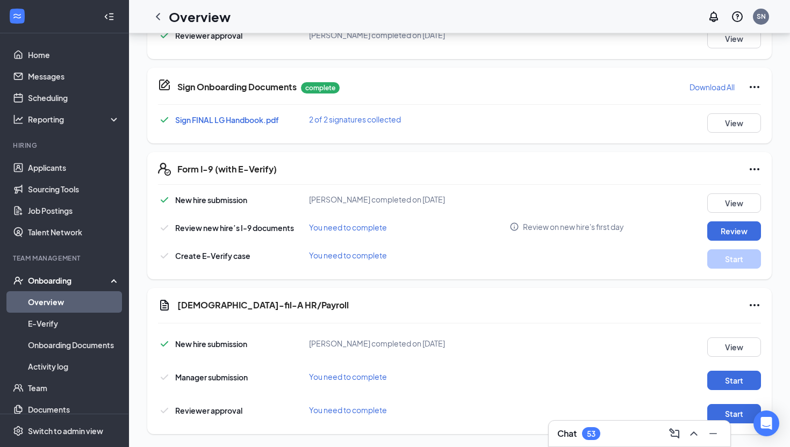
scroll to position [578, 0]
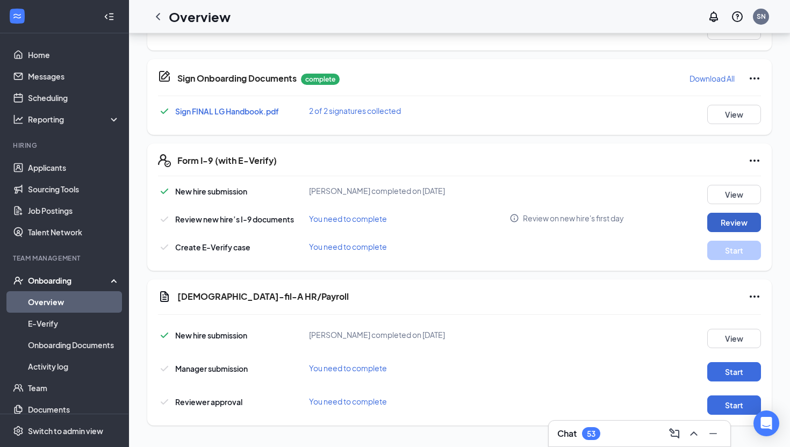
click at [734, 220] on button "Review" at bounding box center [734, 222] width 54 height 19
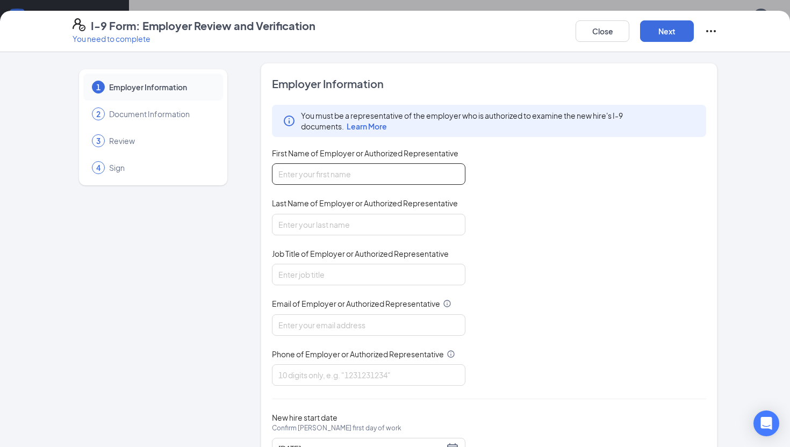
click at [389, 179] on input "First Name of Employer or Authorized Representative" at bounding box center [369, 174] width 194 height 22
type input "[GEOGRAPHIC_DATA]"
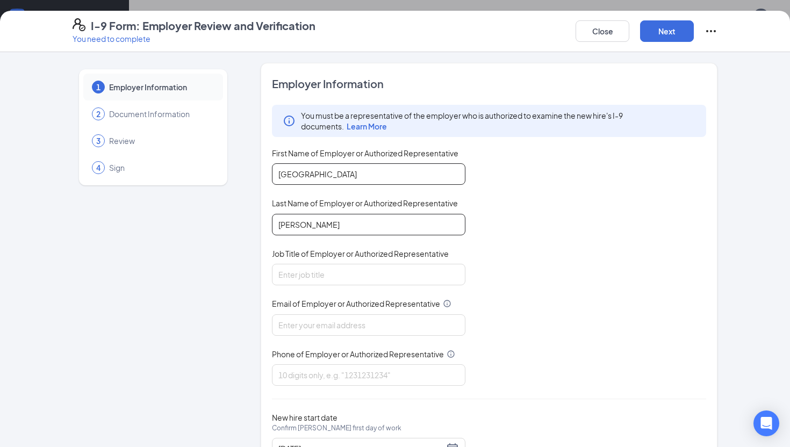
type input "[PERSON_NAME]"
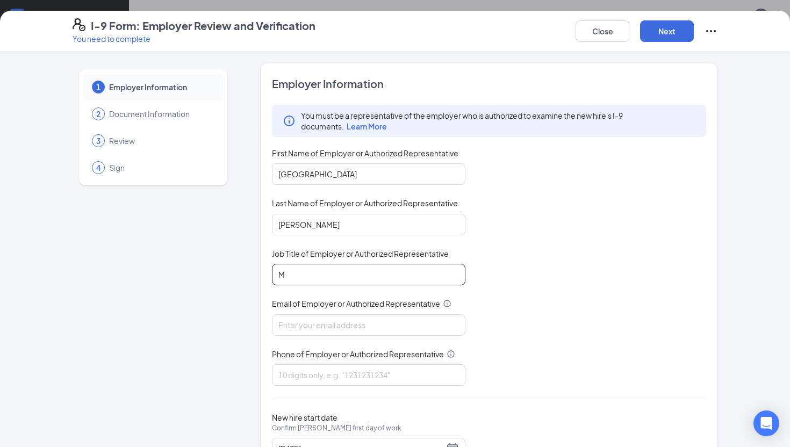
type input "Manager"
click at [347, 321] on input "Email of Employer or Authorized Representative" at bounding box center [369, 325] width 194 height 22
type input "[EMAIL_ADDRESS][DOMAIN_NAME]"
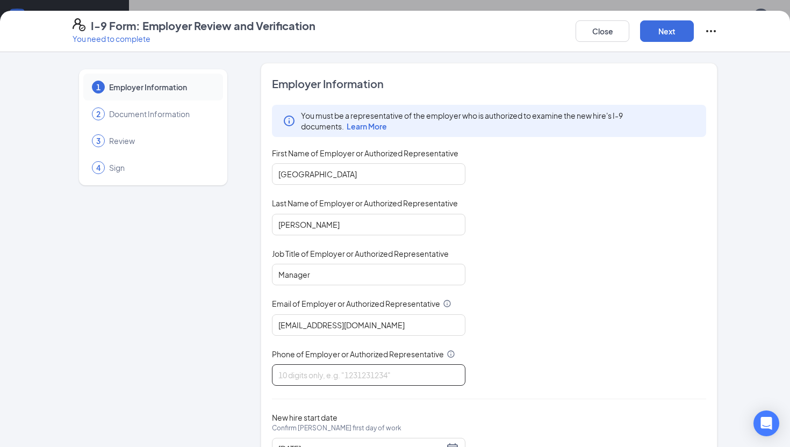
click at [343, 377] on input "Phone of Employer or Authorized Representative" at bounding box center [369, 375] width 194 height 22
type input "4043014422"
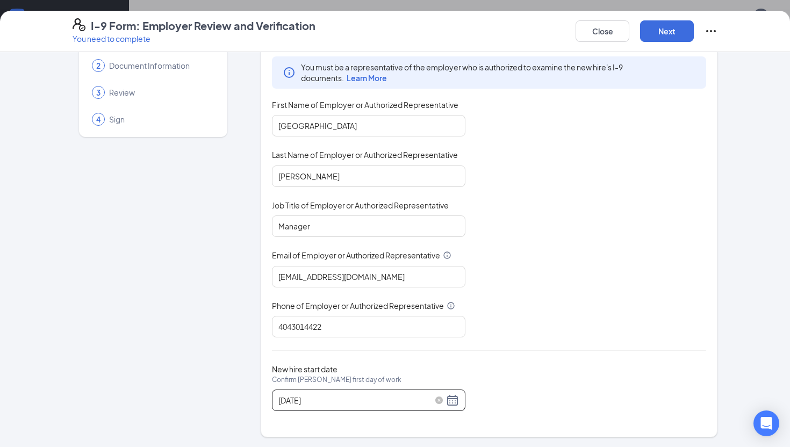
click at [454, 402] on div "[DATE]" at bounding box center [368, 400] width 181 height 13
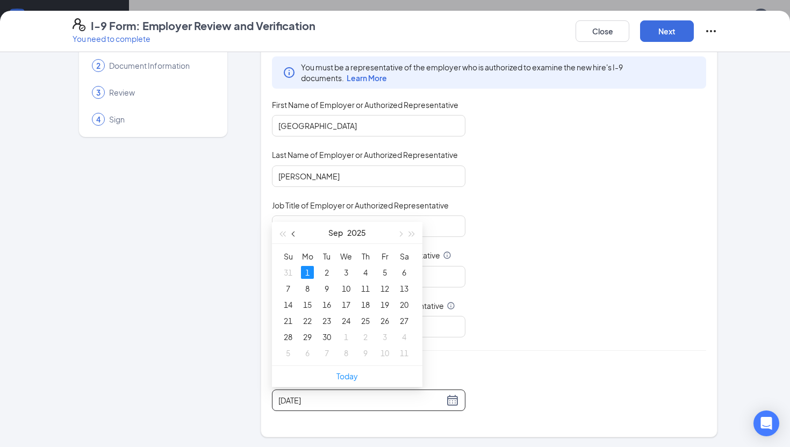
click at [296, 234] on span "button" at bounding box center [294, 233] width 5 height 5
type input "[DATE]"
click at [325, 338] on div "26" at bounding box center [326, 337] width 13 height 13
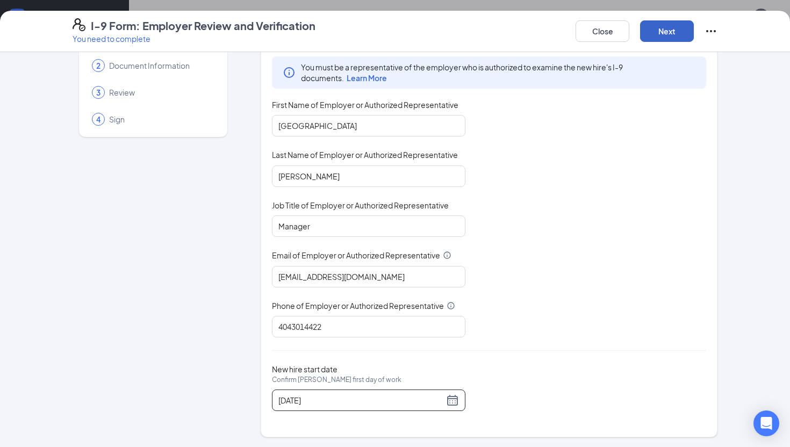
click at [674, 32] on button "Next" at bounding box center [667, 31] width 54 height 22
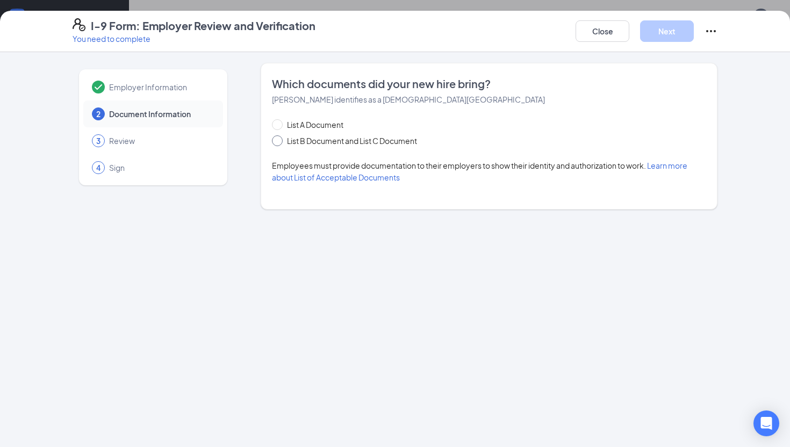
click at [368, 139] on span "List B Document and List C Document" at bounding box center [352, 141] width 139 height 12
click at [280, 139] on input "List B Document and List C Document" at bounding box center [276, 139] width 8 height 8
radio input "true"
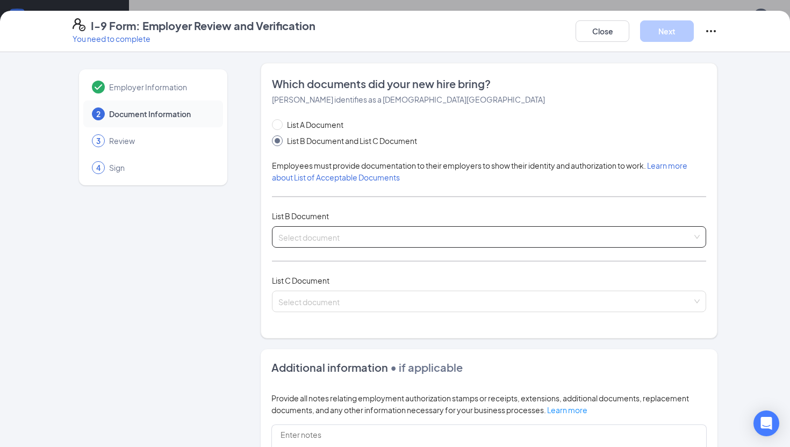
click at [327, 238] on input "search" at bounding box center [485, 235] width 414 height 16
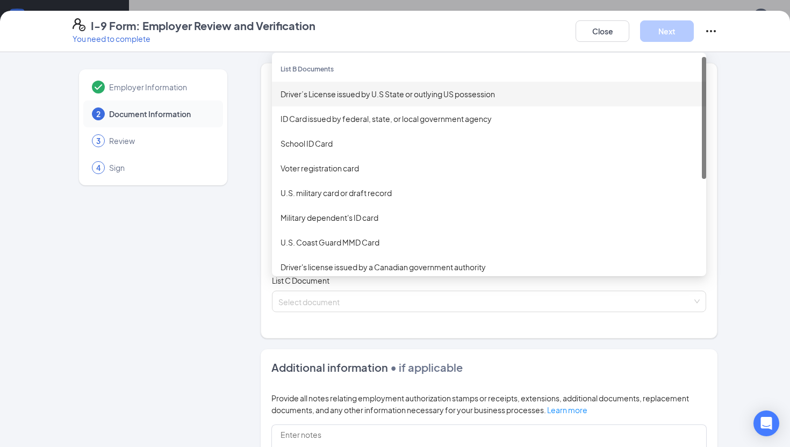
click at [325, 98] on div "Driver’s License issued by U.S State or outlying US possession" at bounding box center [489, 94] width 417 height 12
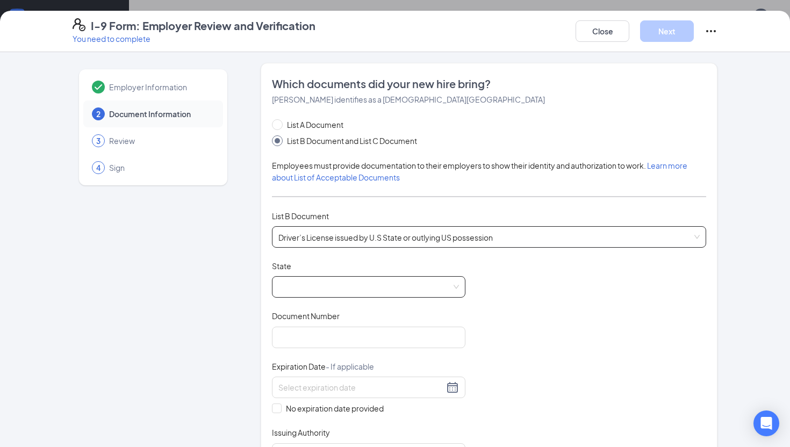
click at [296, 282] on span at bounding box center [368, 287] width 181 height 20
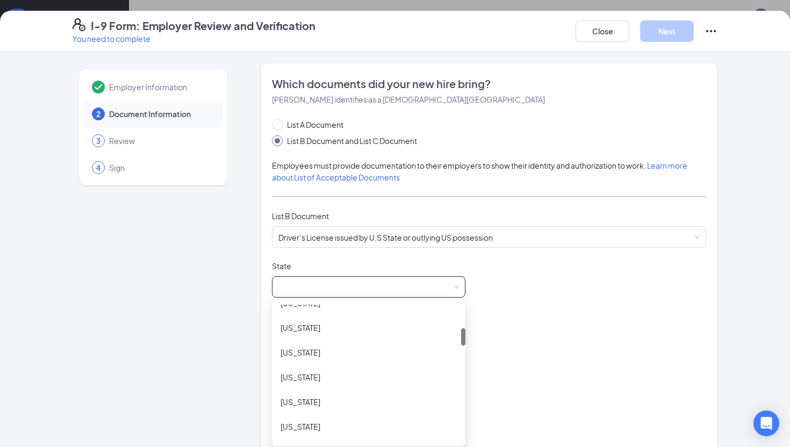
scroll to position [190, 0]
click at [304, 402] on div "[US_STATE]" at bounding box center [369, 399] width 176 height 12
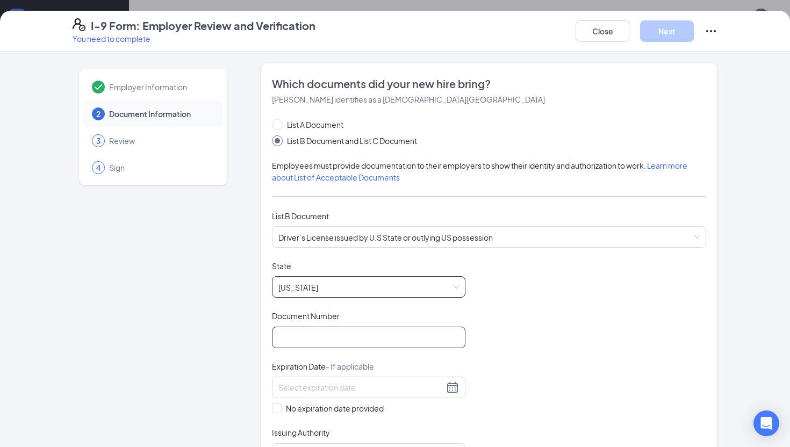
click at [314, 342] on input "Document Number" at bounding box center [369, 338] width 194 height 22
type input "061083795"
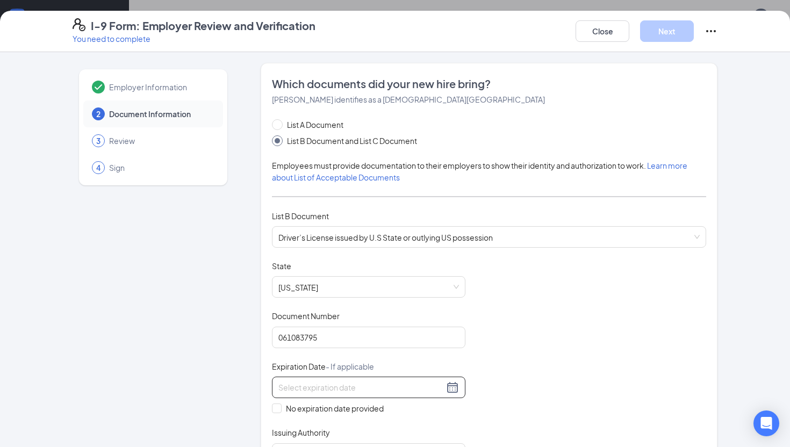
click at [301, 385] on input at bounding box center [361, 388] width 166 height 12
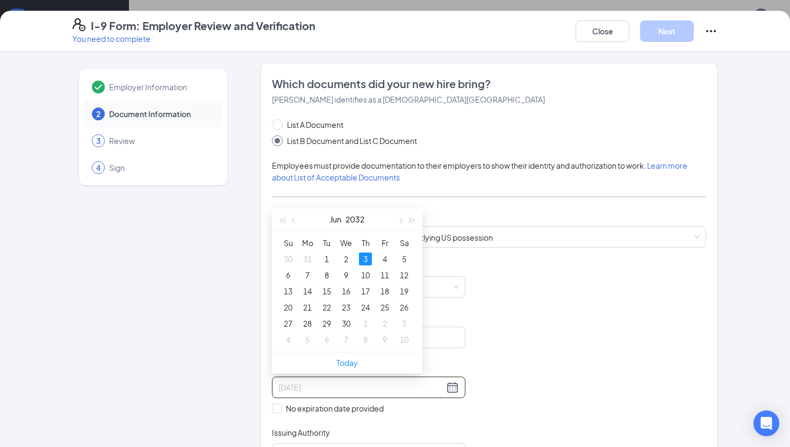
click at [367, 259] on div "3" at bounding box center [365, 259] width 13 height 13
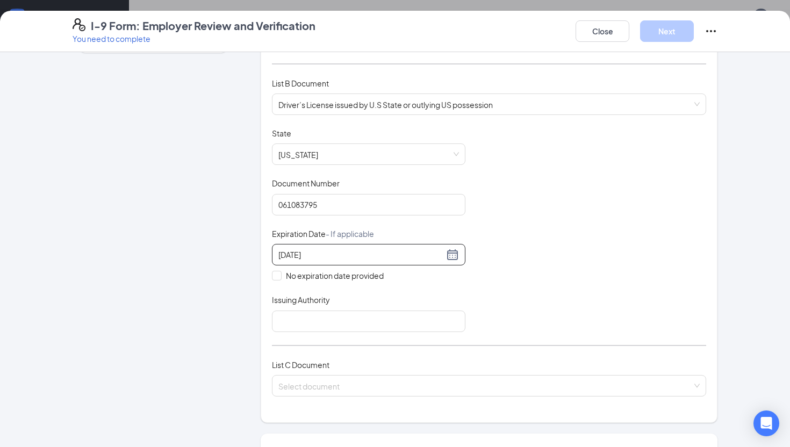
scroll to position [154, 0]
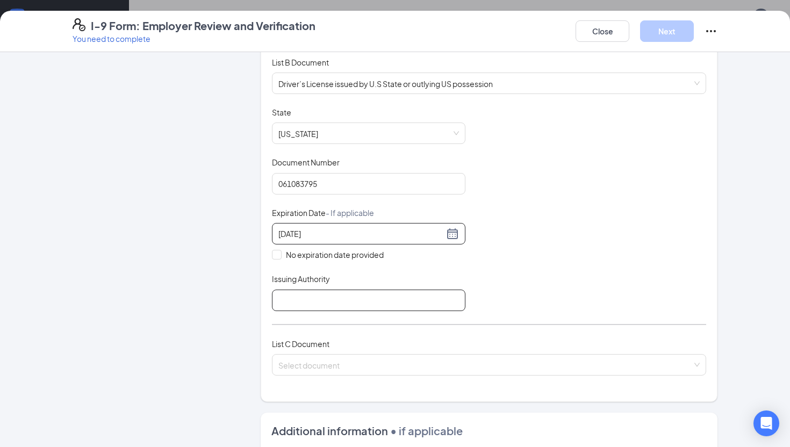
type input "[DATE]"
click at [366, 304] on input "Issuing Authority" at bounding box center [369, 301] width 194 height 22
type input "GA"
click at [299, 356] on input "search" at bounding box center [485, 363] width 414 height 16
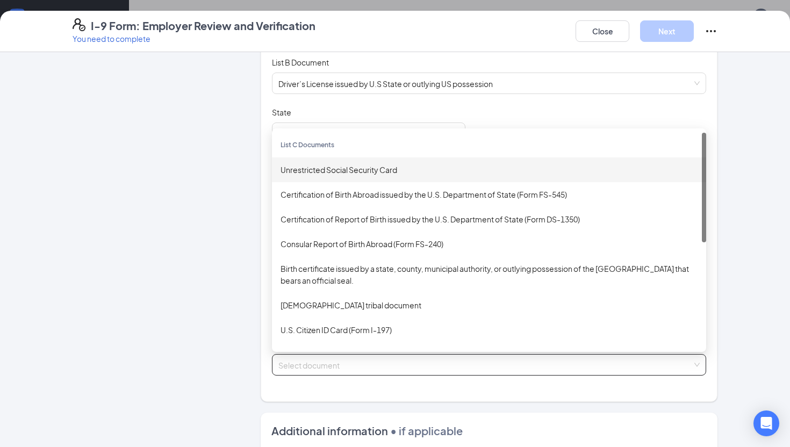
click at [321, 172] on div "Unrestricted Social Security Card" at bounding box center [489, 170] width 417 height 12
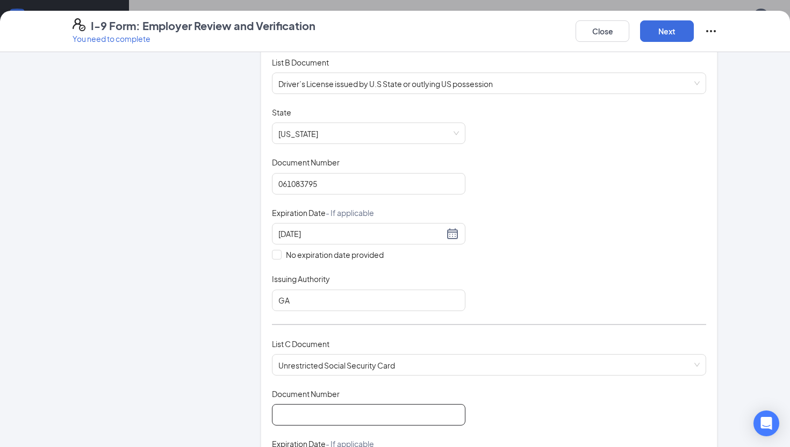
click at [311, 419] on input "Document Number" at bounding box center [369, 415] width 194 height 22
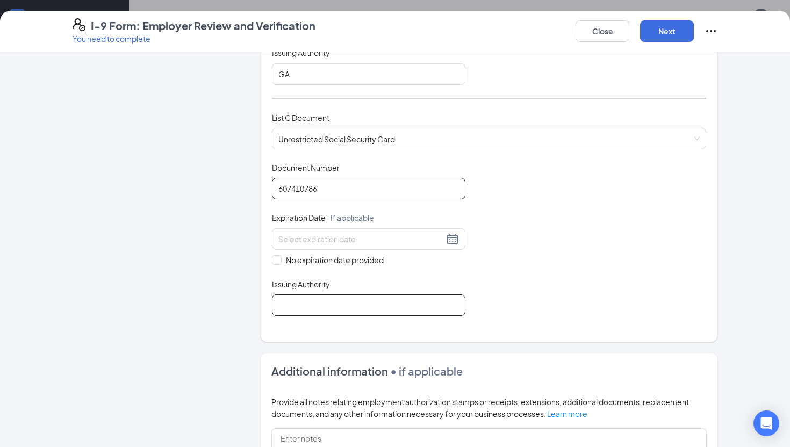
scroll to position [384, 0]
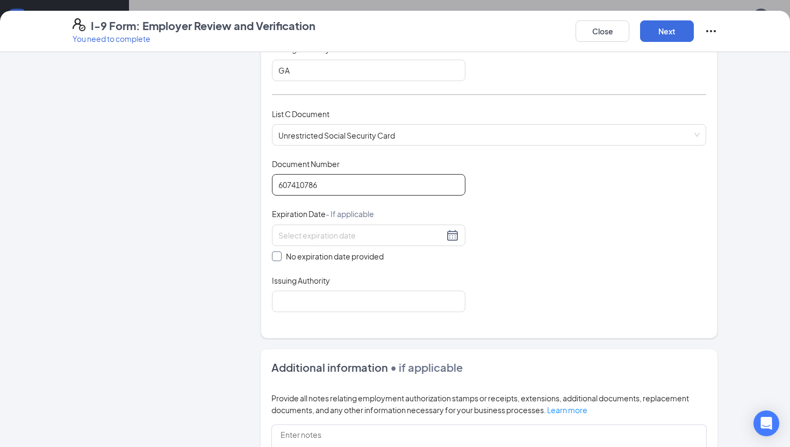
type input "607410786"
click at [278, 253] on input "No expiration date provided" at bounding box center [276, 256] width 8 height 8
checkbox input "true"
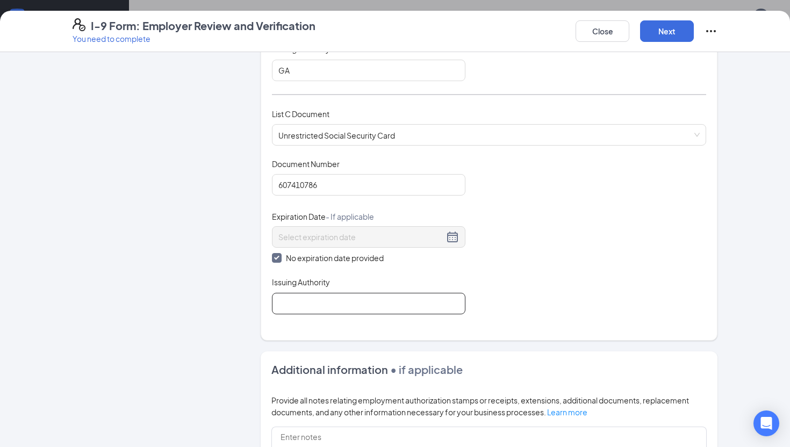
click at [299, 303] on input "Issuing Authority" at bounding box center [369, 304] width 194 height 22
type input "[GEOGRAPHIC_DATA]"
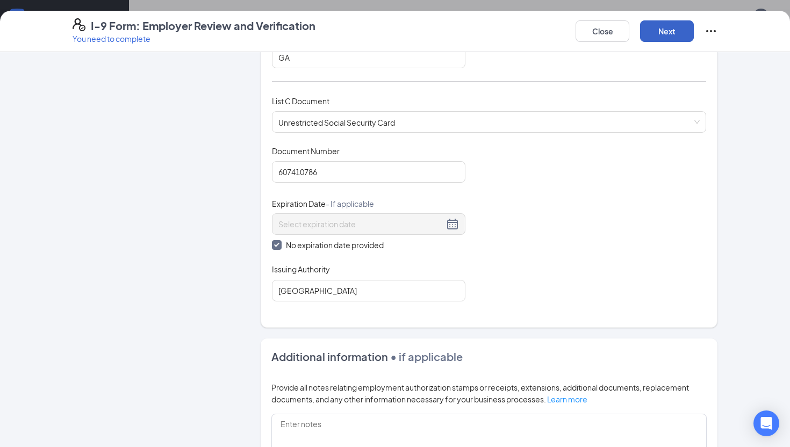
click at [658, 32] on button "Next" at bounding box center [667, 31] width 54 height 22
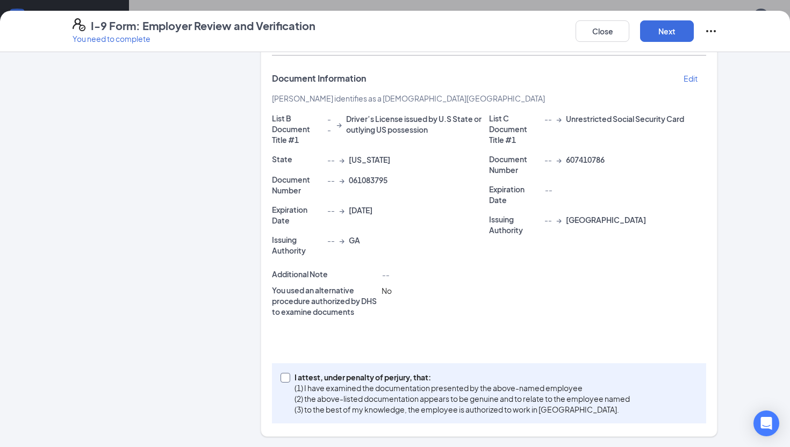
click at [281, 380] on span at bounding box center [286, 378] width 10 height 10
click at [281, 380] on input "I attest, under penalty of [PERSON_NAME], that: (1) I have examined the documen…" at bounding box center [285, 377] width 8 height 8
checkbox input "true"
click at [666, 31] on button "Next" at bounding box center [667, 31] width 54 height 22
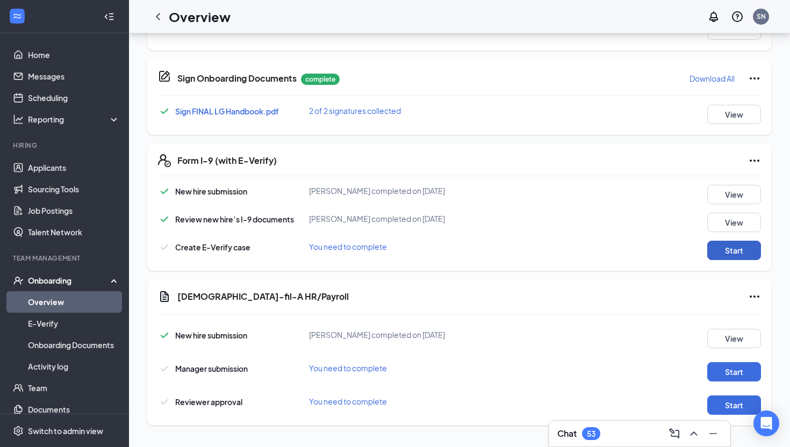
click at [708, 254] on button "Start" at bounding box center [734, 250] width 54 height 19
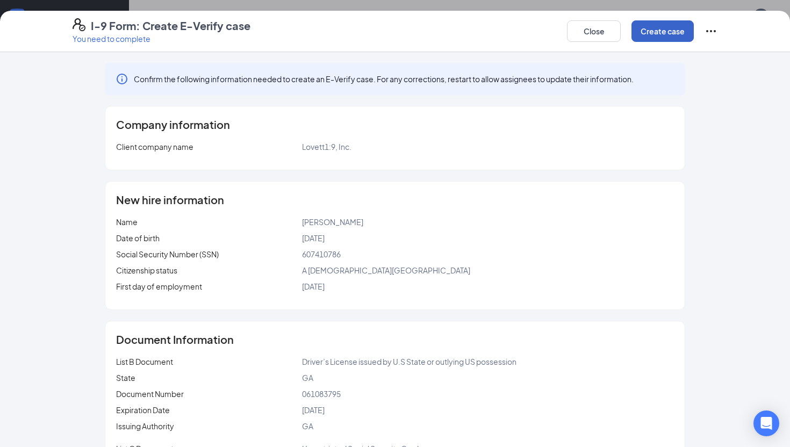
click at [652, 31] on button "Create case" at bounding box center [663, 31] width 62 height 22
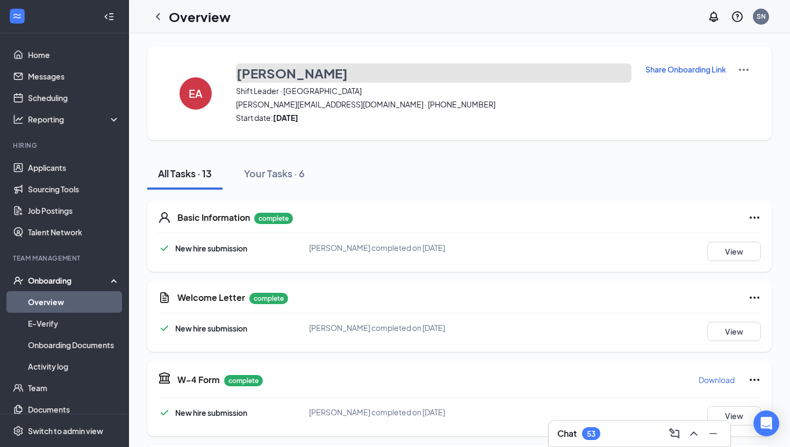
click at [300, 76] on h3 "[PERSON_NAME]" at bounding box center [292, 73] width 111 height 18
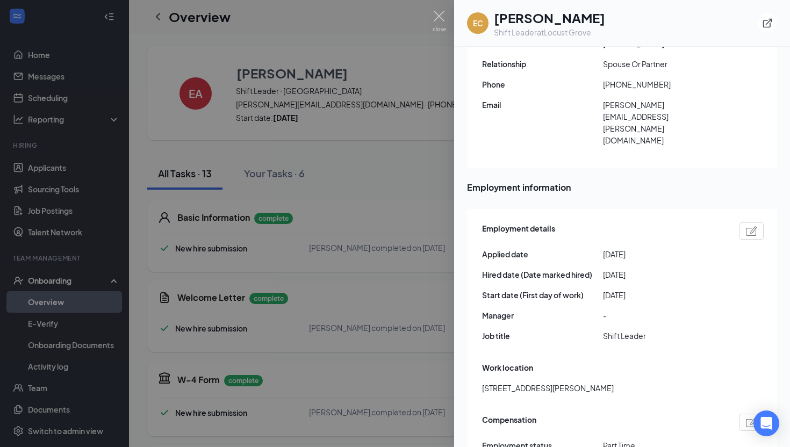
scroll to position [528, 0]
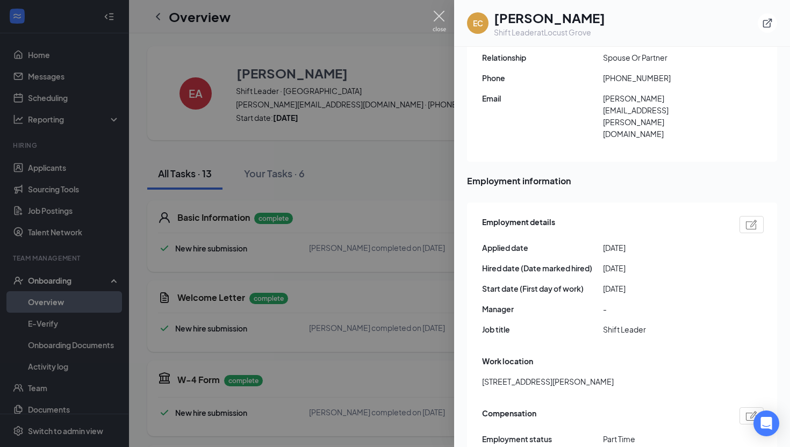
click at [443, 18] on img at bounding box center [439, 21] width 13 height 21
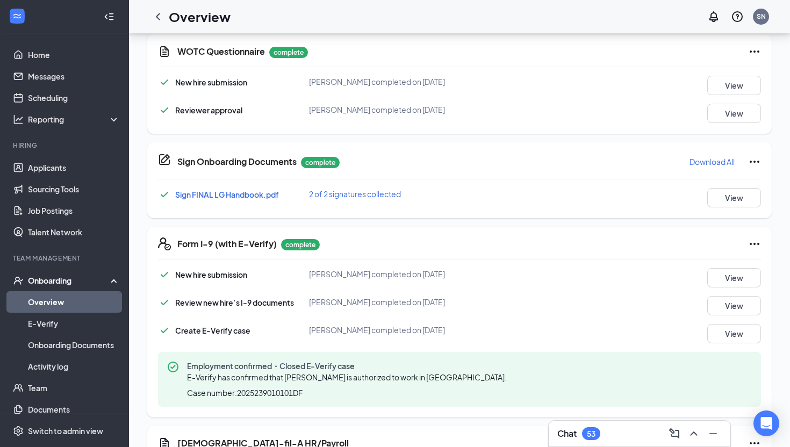
scroll to position [642, 0]
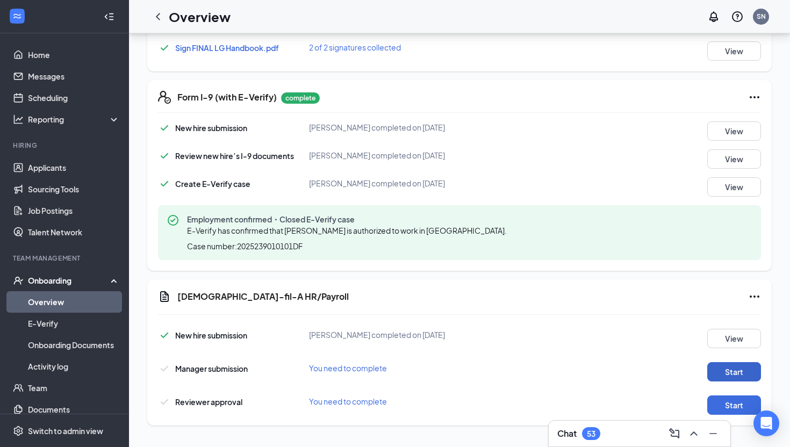
click at [743, 366] on button "Start" at bounding box center [734, 371] width 54 height 19
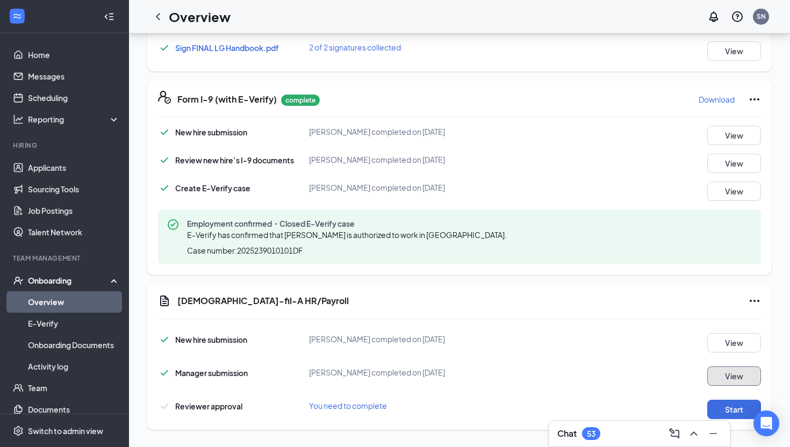
scroll to position [646, 0]
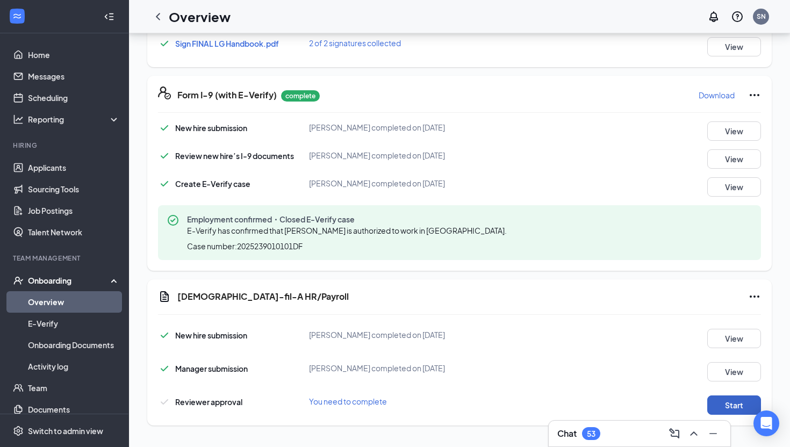
click at [726, 405] on button "Start" at bounding box center [734, 405] width 54 height 19
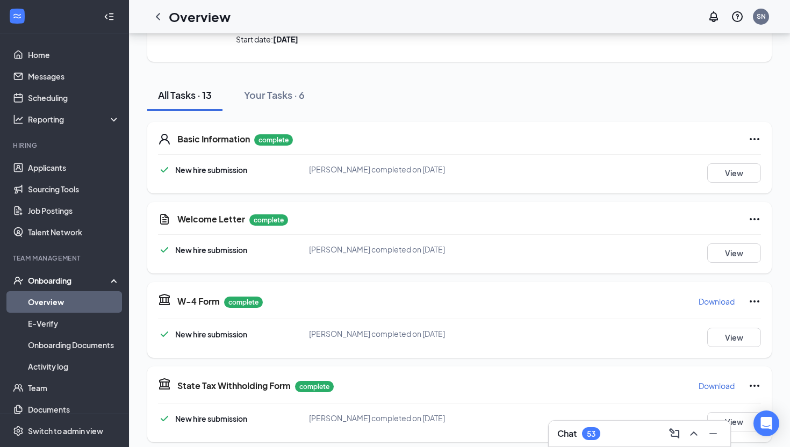
scroll to position [0, 0]
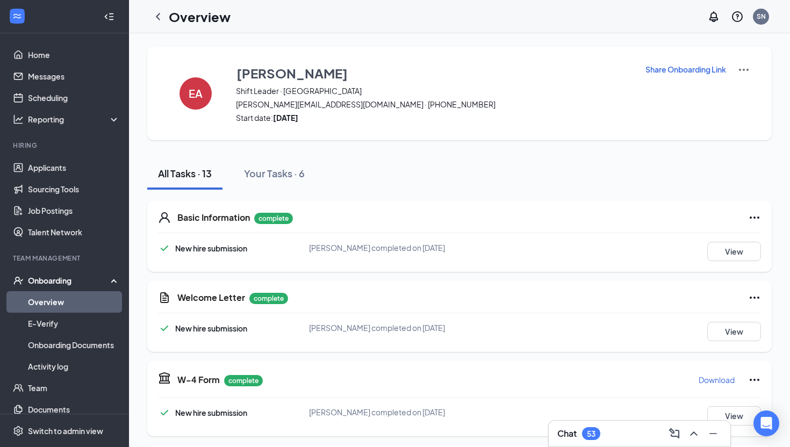
click at [55, 303] on link "Overview" at bounding box center [74, 302] width 92 height 22
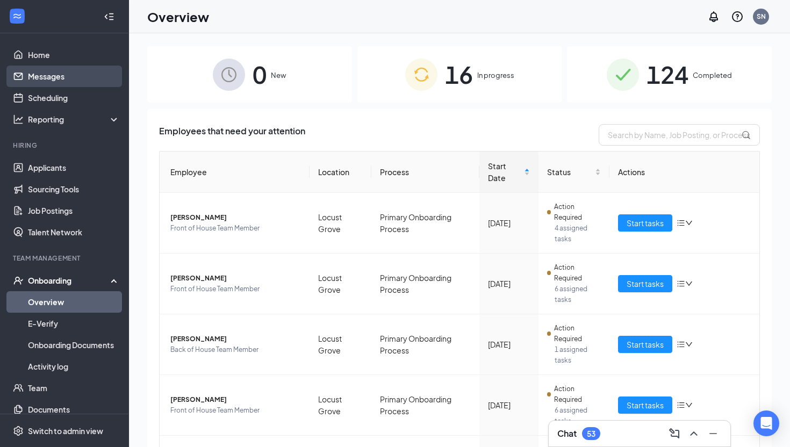
click at [61, 76] on link "Messages" at bounding box center [74, 77] width 92 height 22
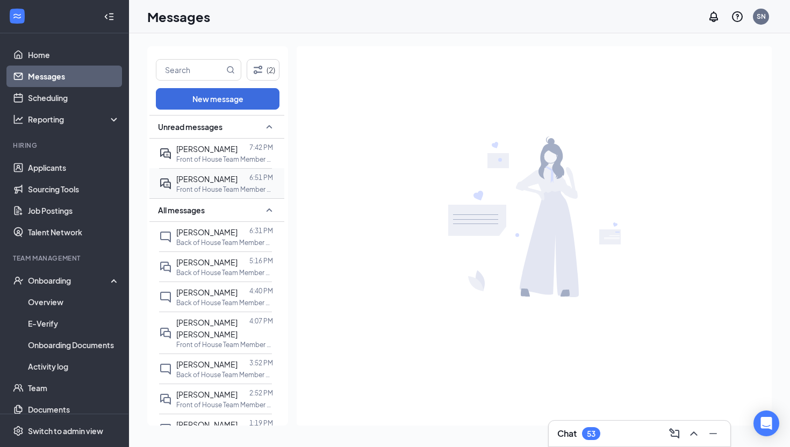
click at [189, 182] on span "[PERSON_NAME]" at bounding box center [206, 179] width 61 height 10
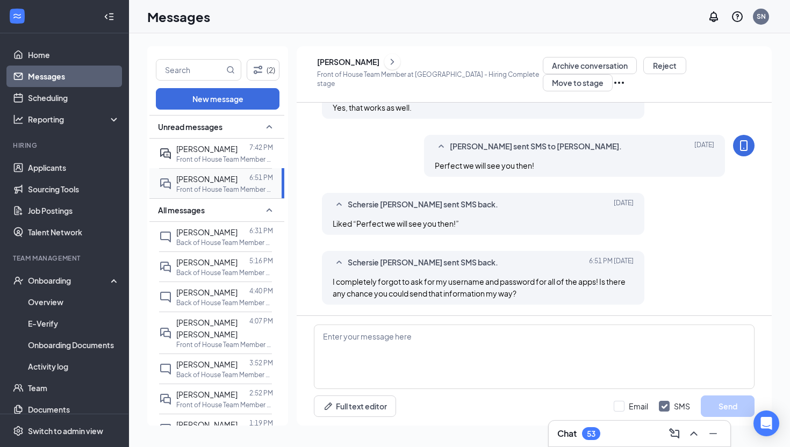
scroll to position [575, 0]
click at [189, 153] on span "[PERSON_NAME]" at bounding box center [206, 149] width 61 height 10
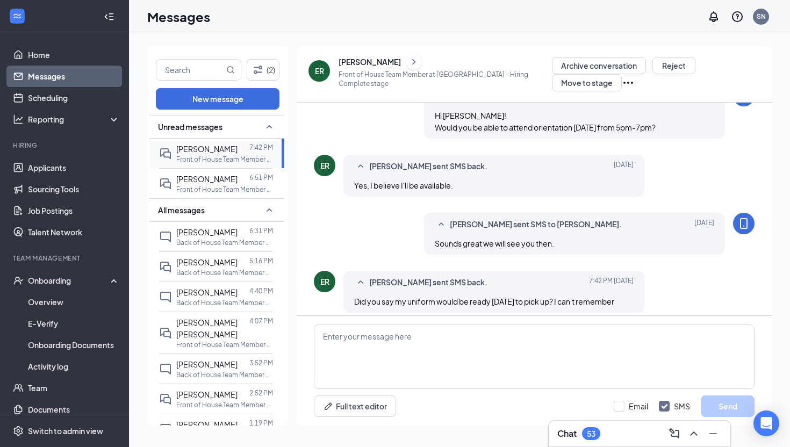
scroll to position [342, 0]
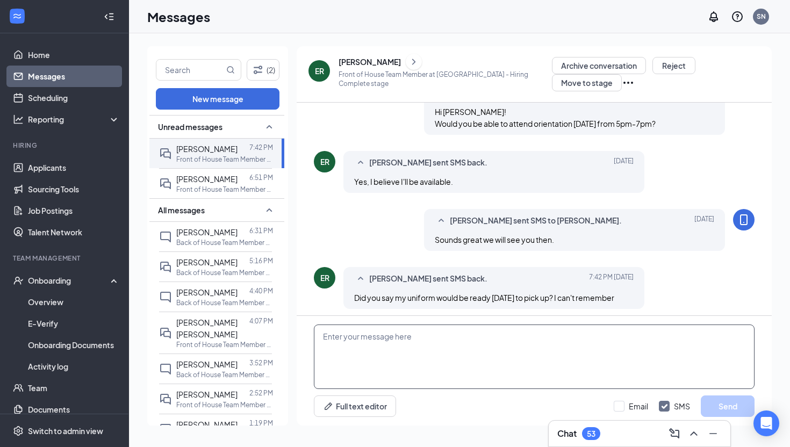
click at [390, 339] on textarea at bounding box center [534, 357] width 441 height 65
type textarea "I will message you once it arrives :)"
click at [730, 408] on button "Send" at bounding box center [728, 407] width 54 height 22
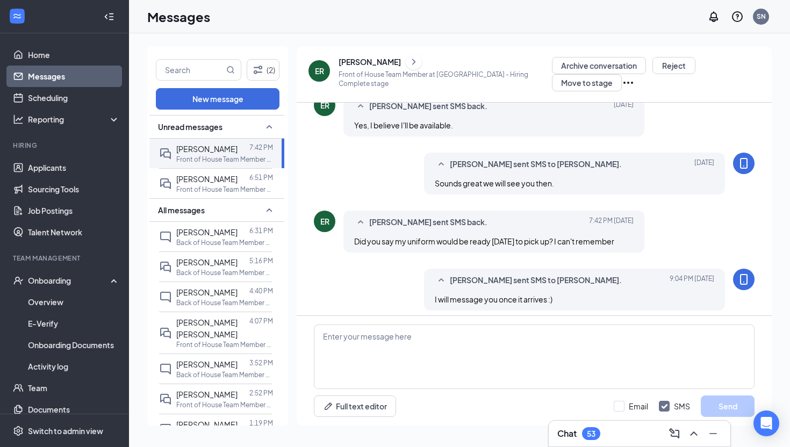
scroll to position [400, 0]
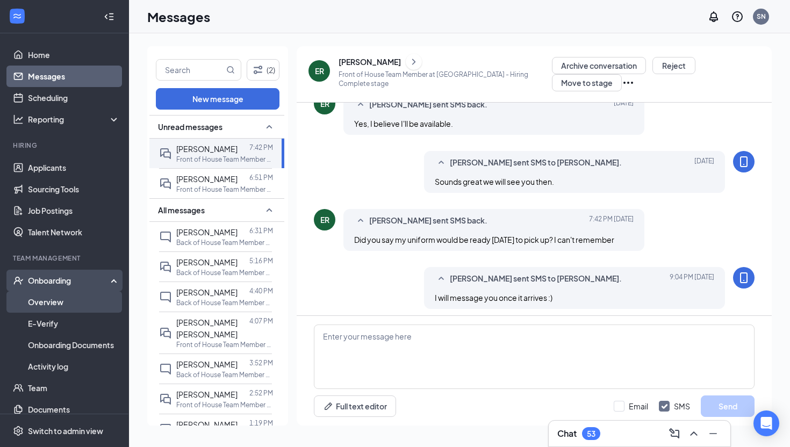
click at [72, 300] on link "Overview" at bounding box center [74, 302] width 92 height 22
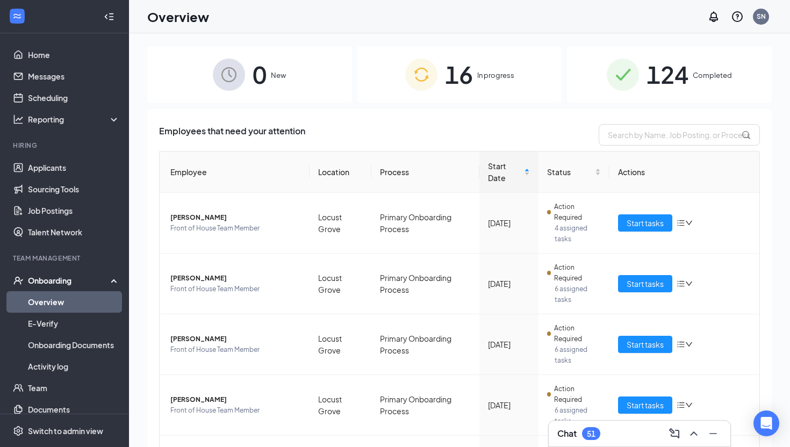
click at [641, 83] on div "124 Completed" at bounding box center [669, 74] width 205 height 56
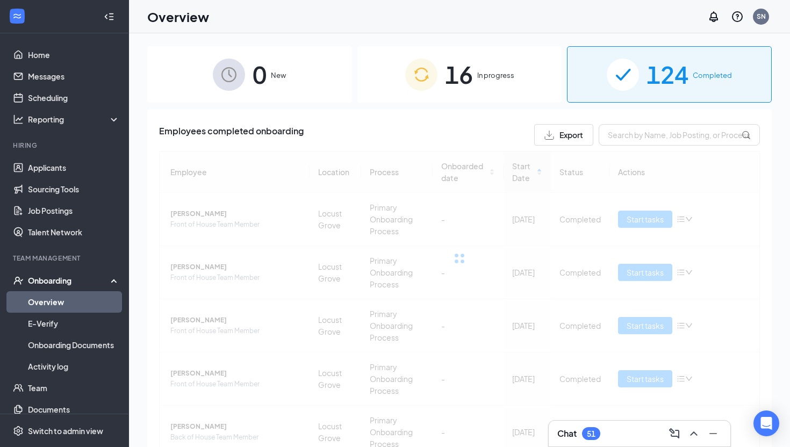
click at [469, 73] on span "16" at bounding box center [459, 74] width 28 height 37
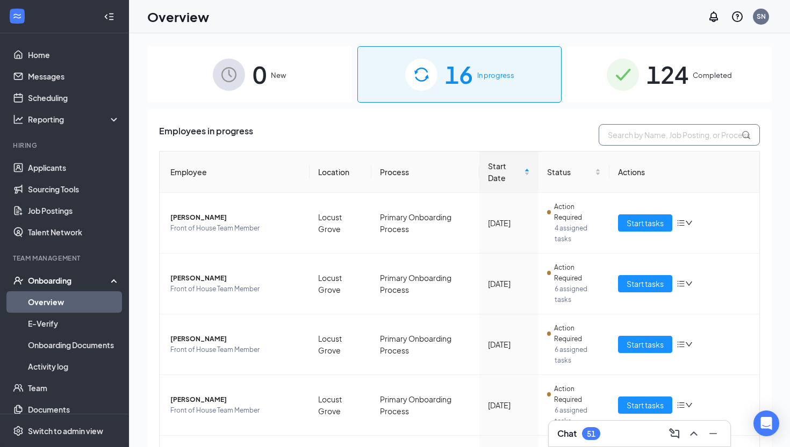
click at [662, 133] on input "text" at bounding box center [679, 135] width 161 height 22
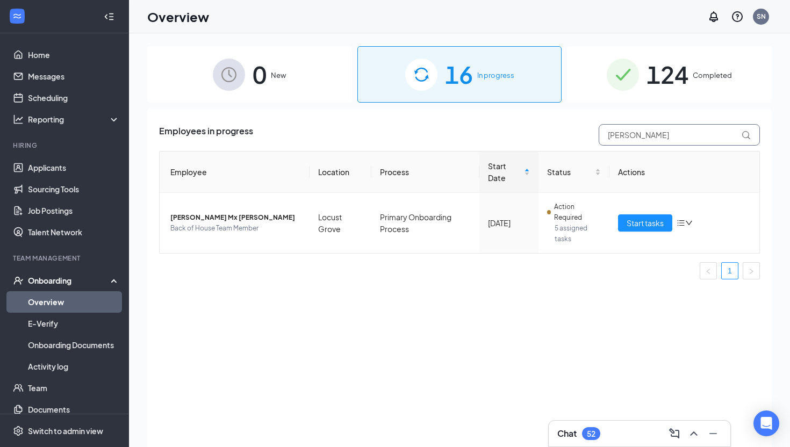
drag, startPoint x: 635, startPoint y: 141, endPoint x: 603, endPoint y: 138, distance: 32.9
click at [602, 138] on input "[PERSON_NAME]" at bounding box center [679, 135] width 161 height 22
type input "[PERSON_NAME]"
click at [667, 96] on div "124 Completed" at bounding box center [669, 74] width 205 height 56
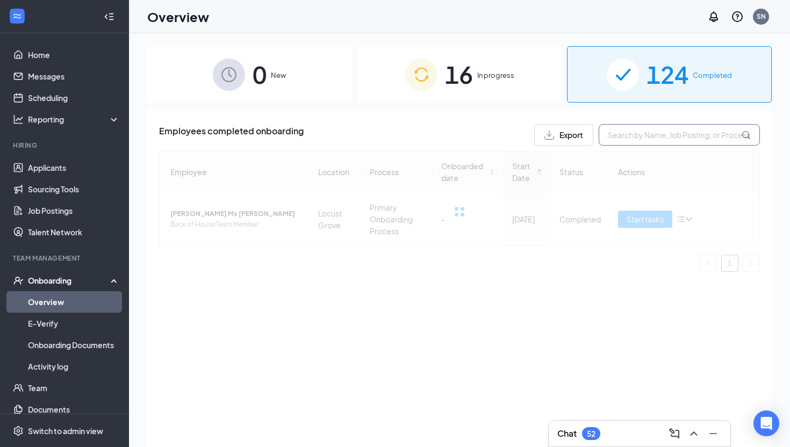
click at [630, 137] on input "text" at bounding box center [679, 135] width 161 height 22
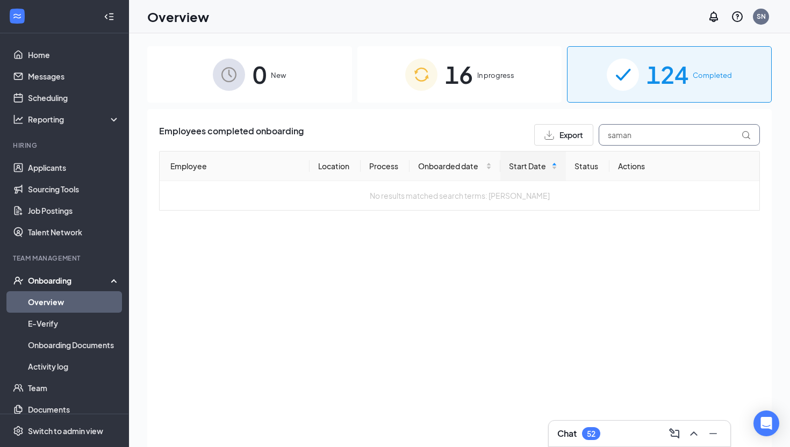
type input "saman"
click at [452, 58] on span "16" at bounding box center [459, 74] width 28 height 37
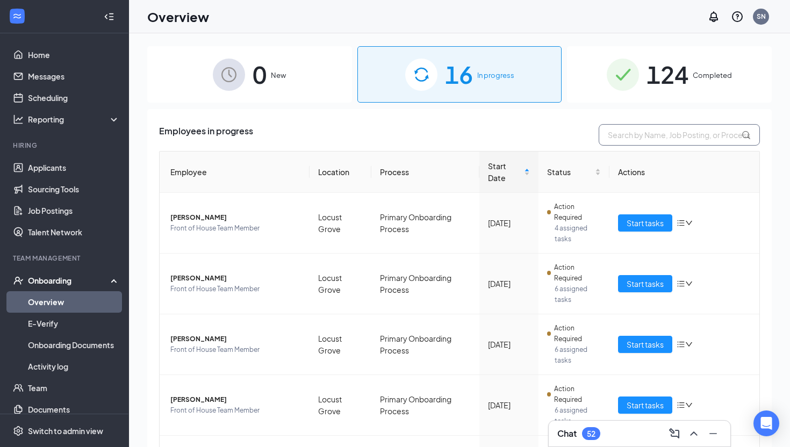
click at [675, 139] on input "text" at bounding box center [679, 135] width 161 height 22
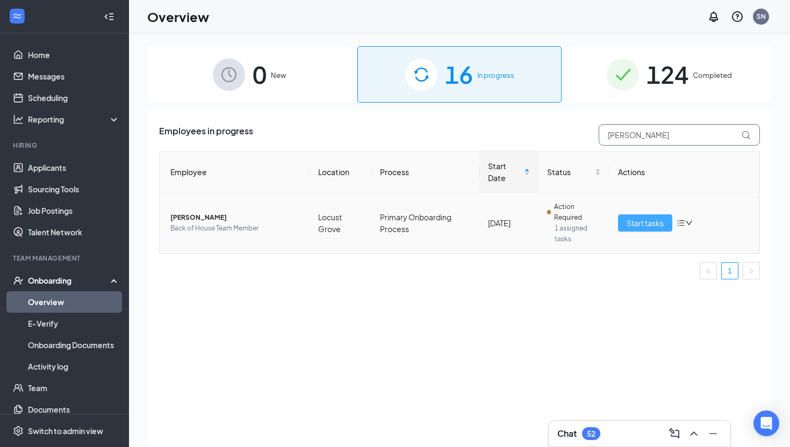
type input "[PERSON_NAME]"
click at [625, 226] on button "Start tasks" at bounding box center [645, 222] width 54 height 17
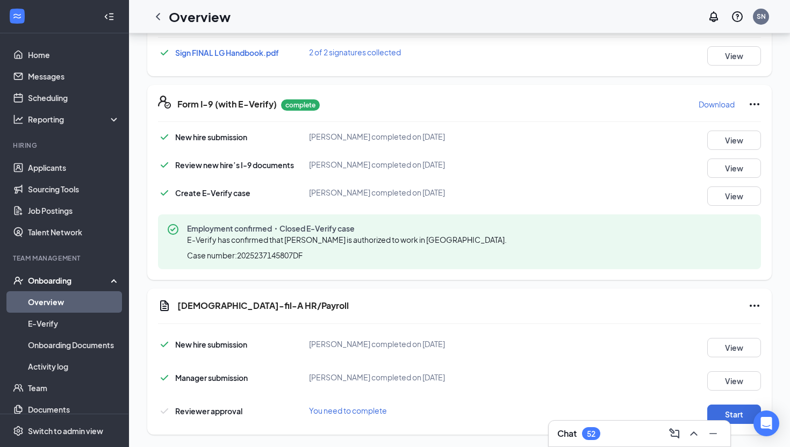
scroll to position [646, 0]
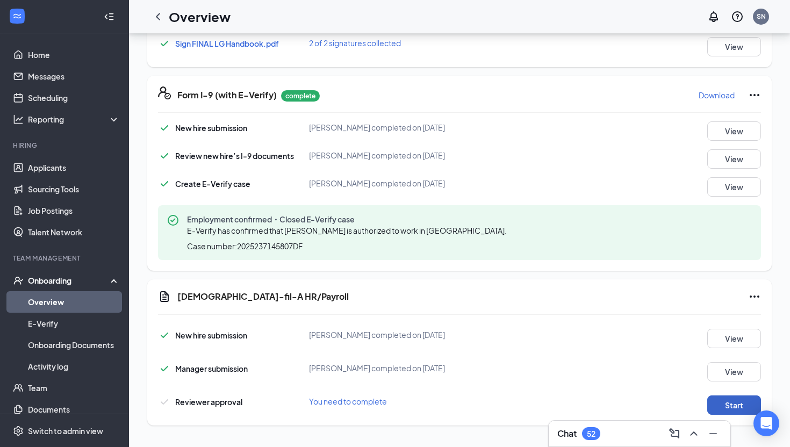
click at [721, 399] on button "Start" at bounding box center [734, 405] width 54 height 19
click at [734, 408] on button "Start" at bounding box center [734, 405] width 54 height 19
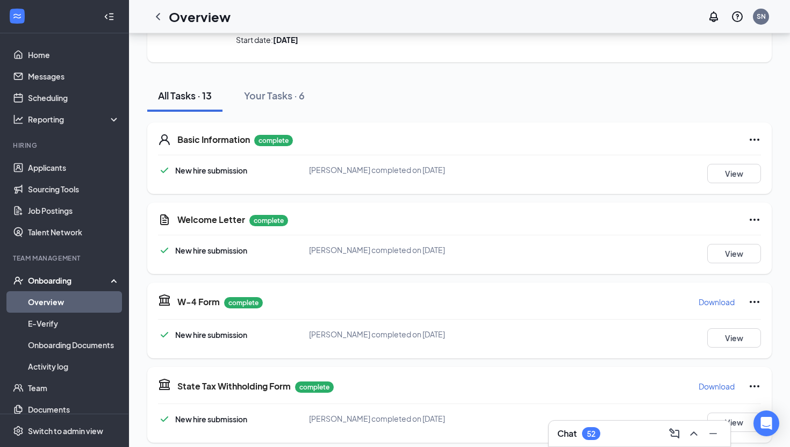
scroll to position [0, 0]
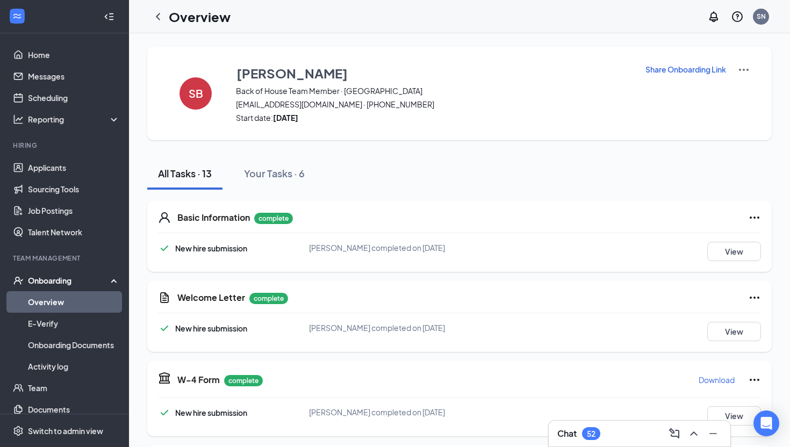
click at [57, 306] on link "Overview" at bounding box center [74, 302] width 92 height 22
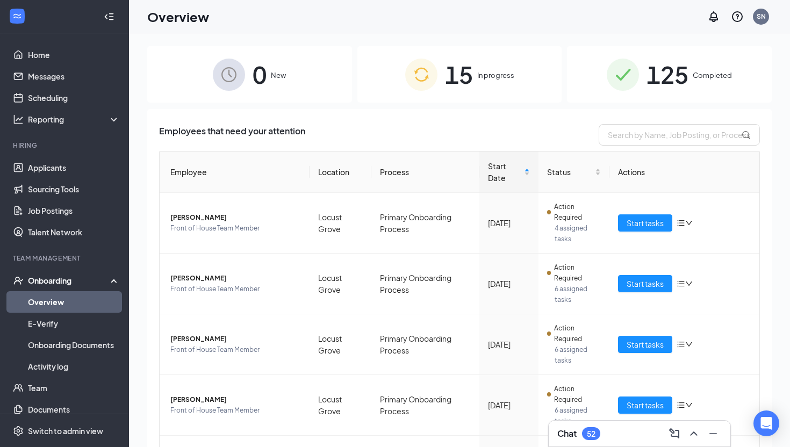
click at [658, 88] on span "125" at bounding box center [668, 74] width 42 height 37
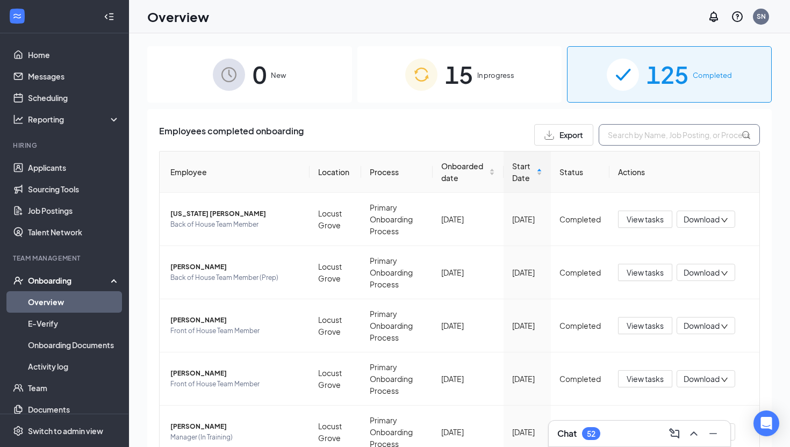
click at [633, 140] on input "text" at bounding box center [679, 135] width 161 height 22
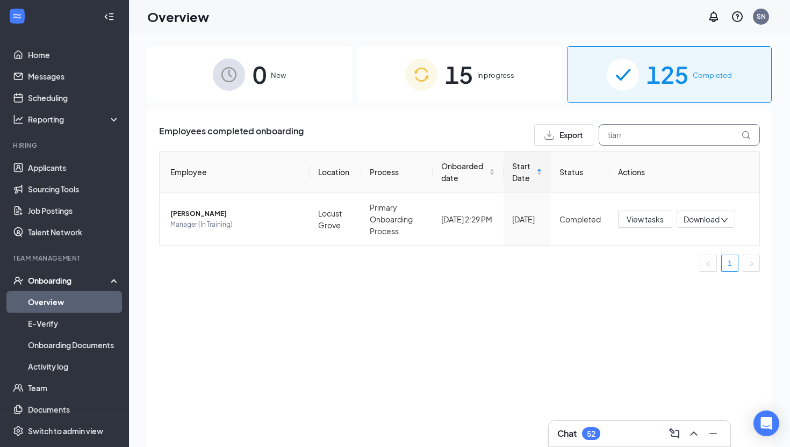
type input "tiarr"
click at [493, 89] on div "15 In progress" at bounding box center [459, 74] width 205 height 56
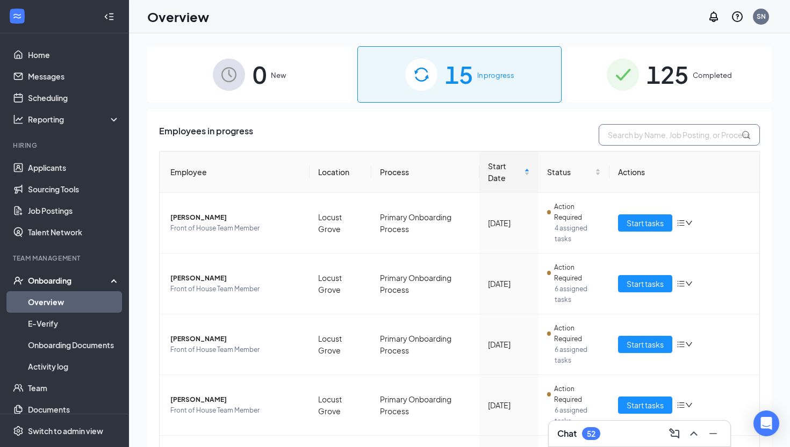
click at [628, 137] on input "text" at bounding box center [679, 135] width 161 height 22
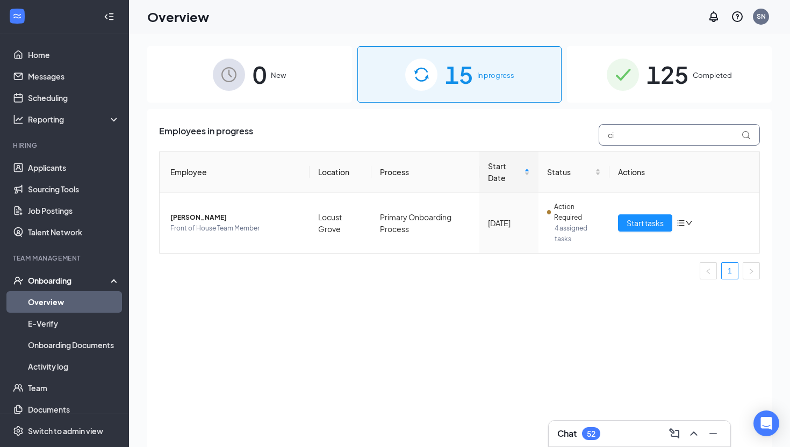
type input "c"
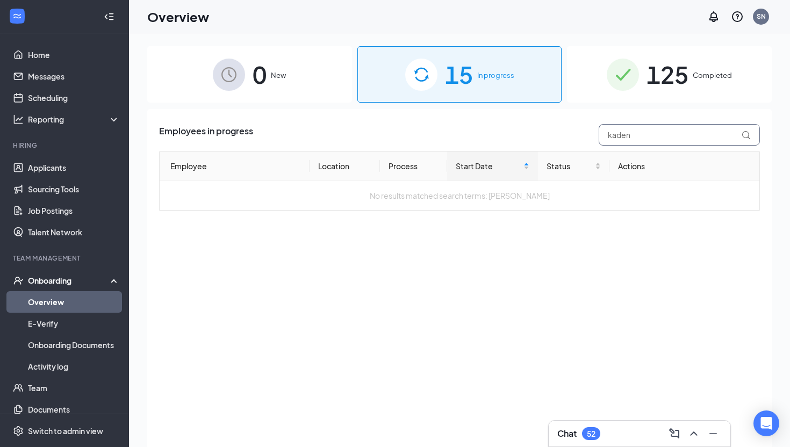
type input "kaden"
click at [675, 78] on span "125" at bounding box center [668, 74] width 42 height 37
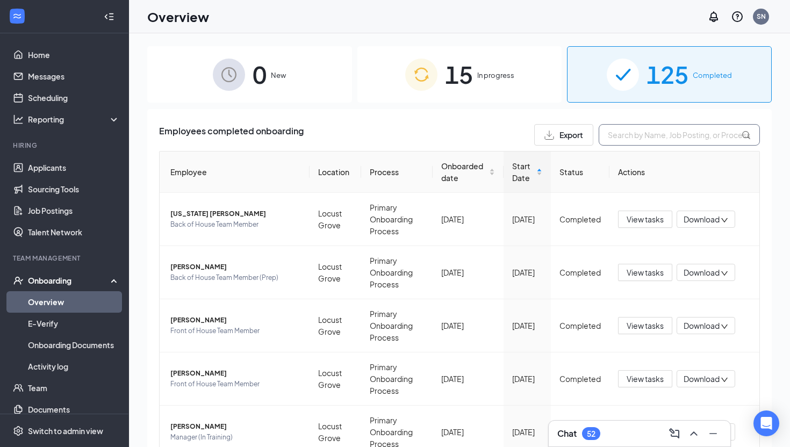
click at [630, 140] on input "text" at bounding box center [679, 135] width 161 height 22
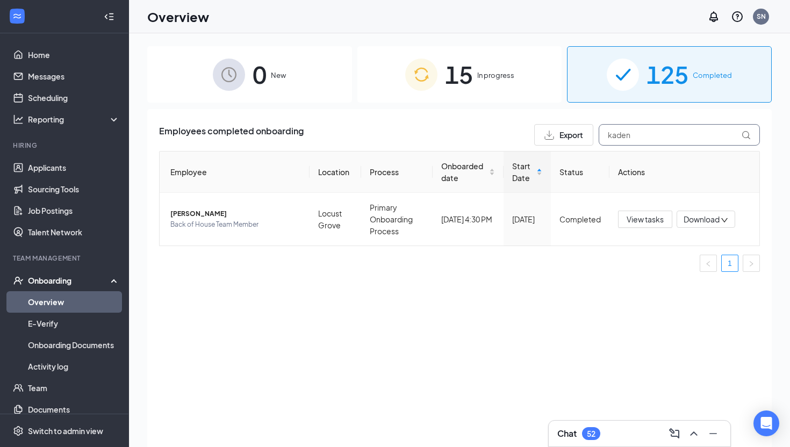
drag, startPoint x: 640, startPoint y: 141, endPoint x: 592, endPoint y: 139, distance: 47.9
click at [592, 139] on div "Export kaden" at bounding box center [647, 135] width 226 height 22
drag, startPoint x: 627, startPoint y: 136, endPoint x: 596, endPoint y: 137, distance: 31.2
click at [596, 137] on div "Export ricar" at bounding box center [647, 135] width 226 height 22
drag, startPoint x: 642, startPoint y: 139, endPoint x: 592, endPoint y: 140, distance: 49.5
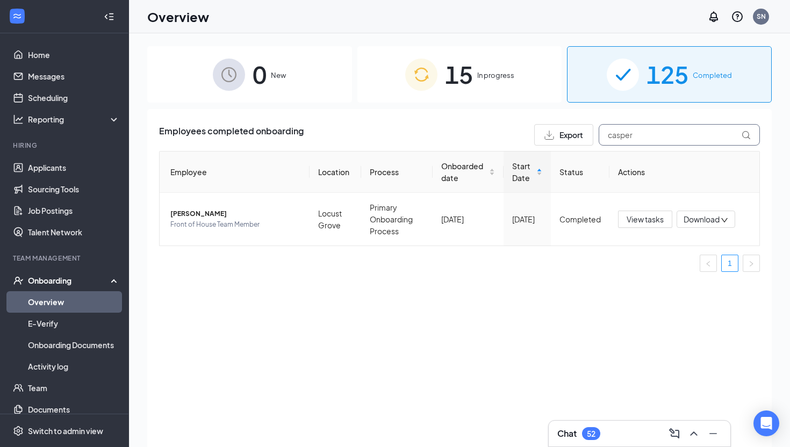
click at [592, 140] on div "Export casper" at bounding box center [647, 135] width 226 height 22
type input "c"
drag, startPoint x: 643, startPoint y: 139, endPoint x: 593, endPoint y: 139, distance: 49.5
click at [593, 139] on div "Export [PERSON_NAME]" at bounding box center [647, 135] width 226 height 22
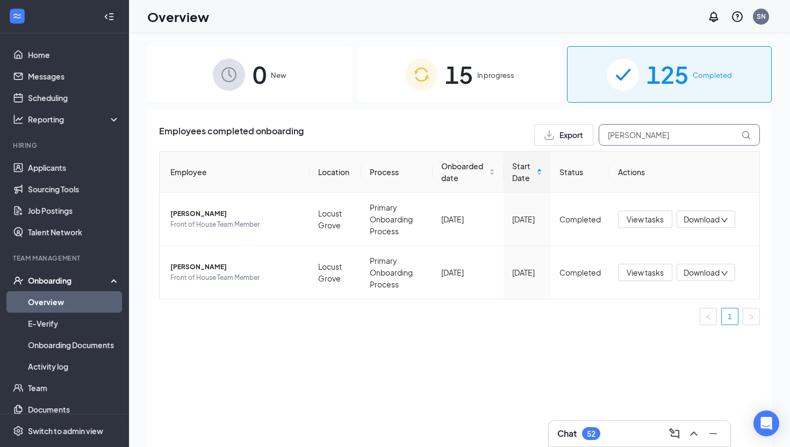
drag, startPoint x: 635, startPoint y: 136, endPoint x: 599, endPoint y: 137, distance: 35.5
click at [599, 137] on input "[PERSON_NAME]" at bounding box center [679, 135] width 161 height 22
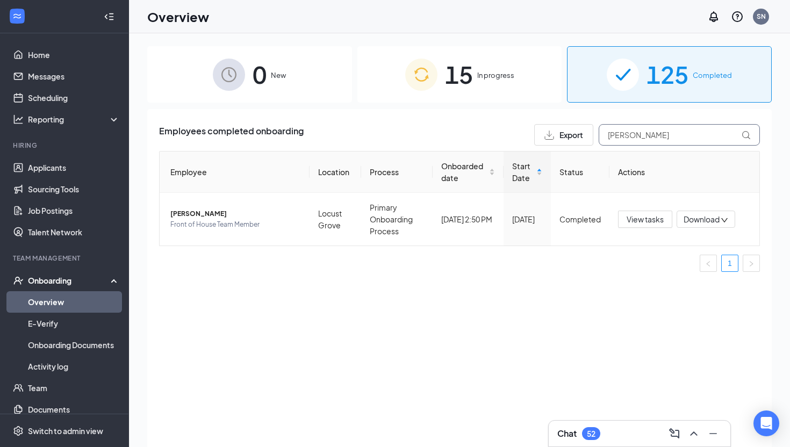
drag, startPoint x: 632, startPoint y: 134, endPoint x: 598, endPoint y: 134, distance: 33.3
click at [598, 134] on div "Export [PERSON_NAME]" at bounding box center [647, 135] width 226 height 22
type input "[PERSON_NAME]"
click at [446, 82] on span "15" at bounding box center [459, 74] width 28 height 37
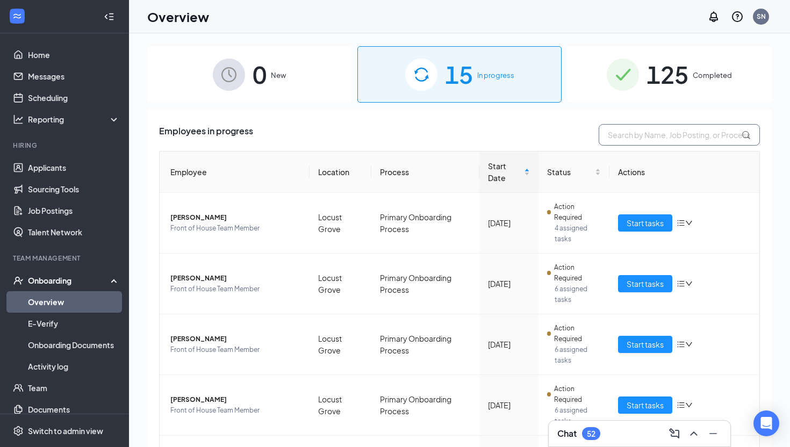
click at [627, 133] on input "text" at bounding box center [679, 135] width 161 height 22
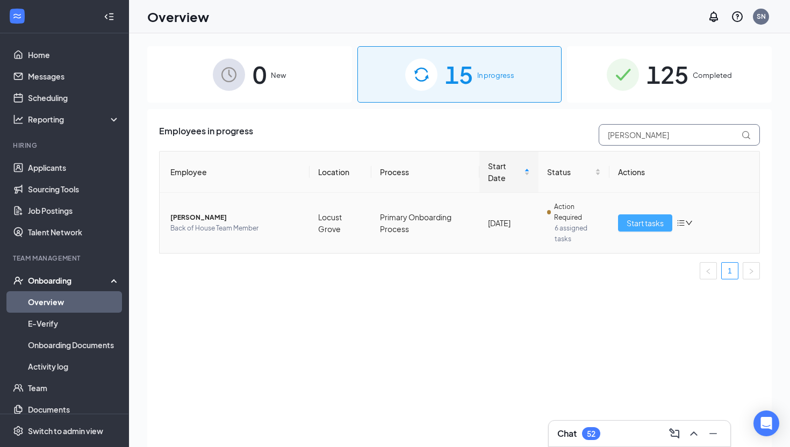
type input "[PERSON_NAME]"
click at [639, 226] on span "Start tasks" at bounding box center [645, 223] width 37 height 12
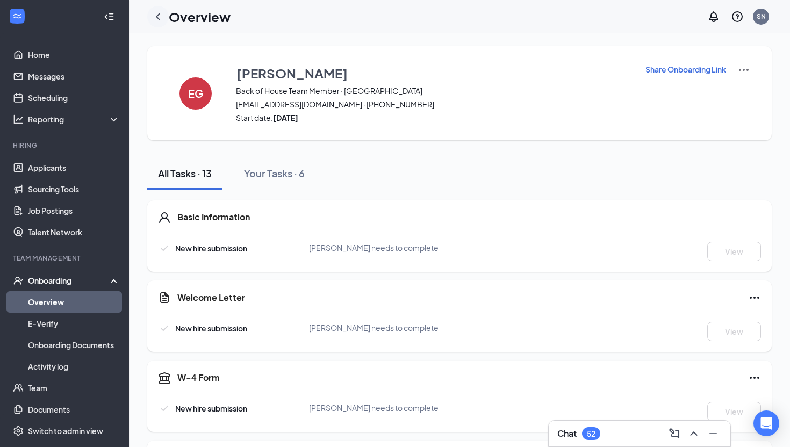
click at [159, 12] on icon "ChevronLeft" at bounding box center [158, 16] width 13 height 13
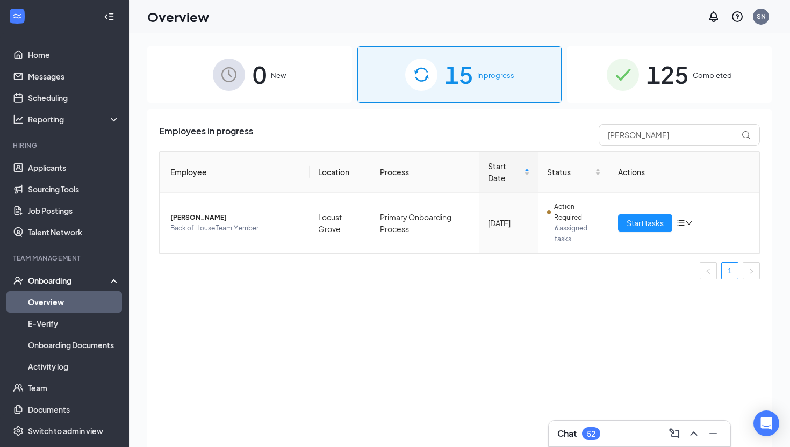
click at [407, 65] on img at bounding box center [421, 75] width 32 height 32
